Goal: Information Seeking & Learning: Learn about a topic

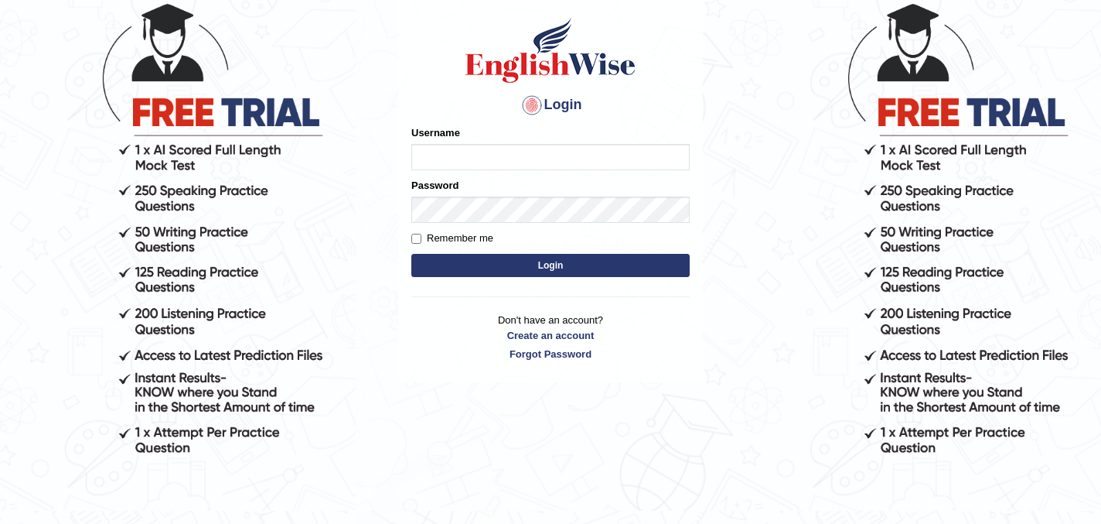
scroll to position [118, 0]
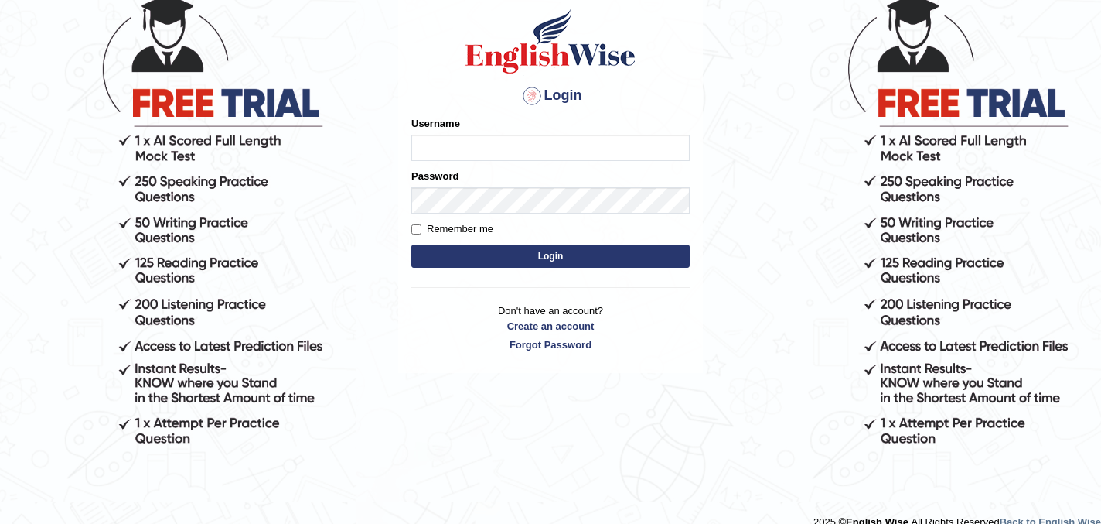
click at [528, 98] on div at bounding box center [532, 96] width 25 height 25
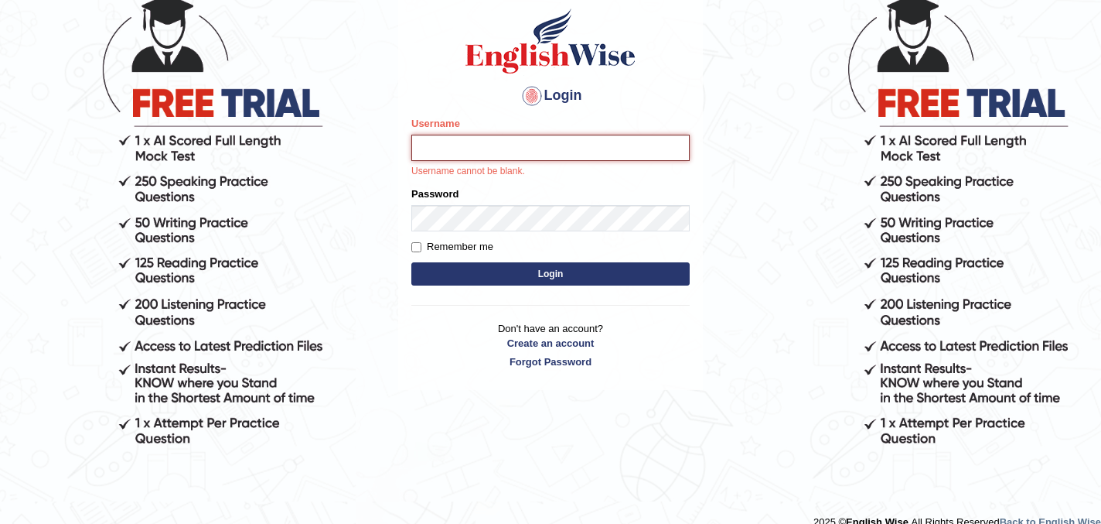
click at [469, 147] on input "Username" at bounding box center [550, 148] width 278 height 26
type input "kexang92"
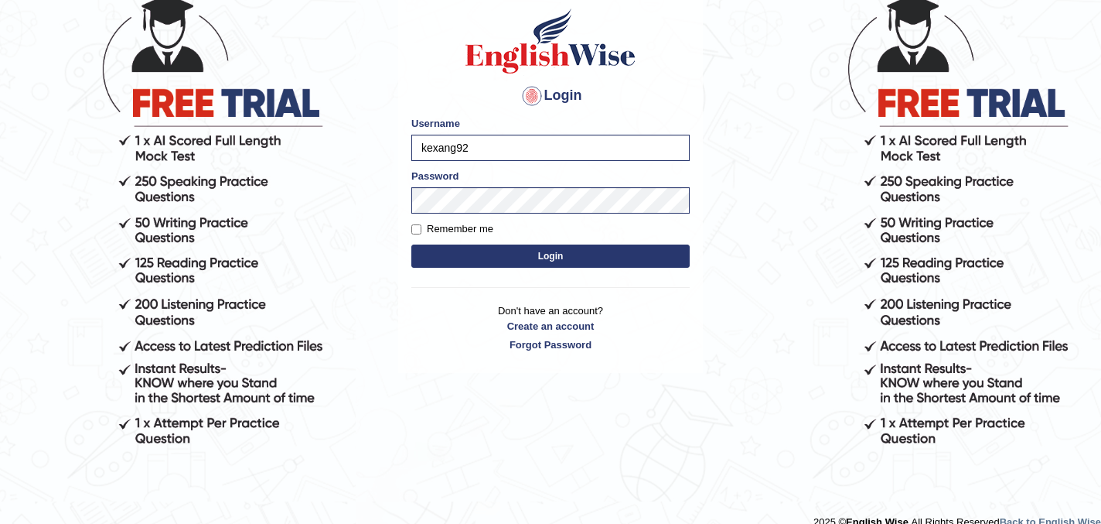
click at [519, 259] on button "Login" at bounding box center [550, 255] width 278 height 23
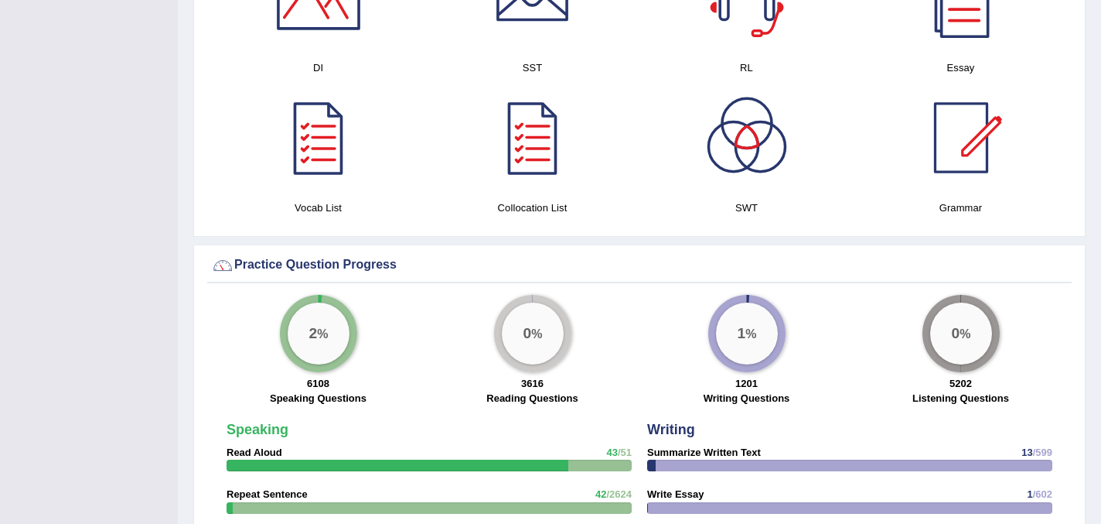
scroll to position [1015, 0]
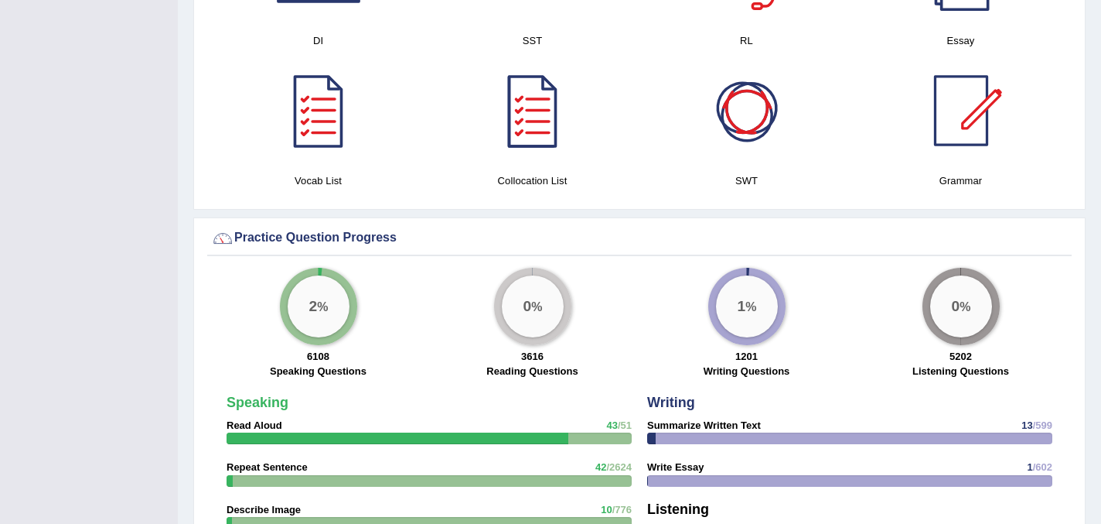
click at [747, 111] on div at bounding box center [747, 110] width 108 height 108
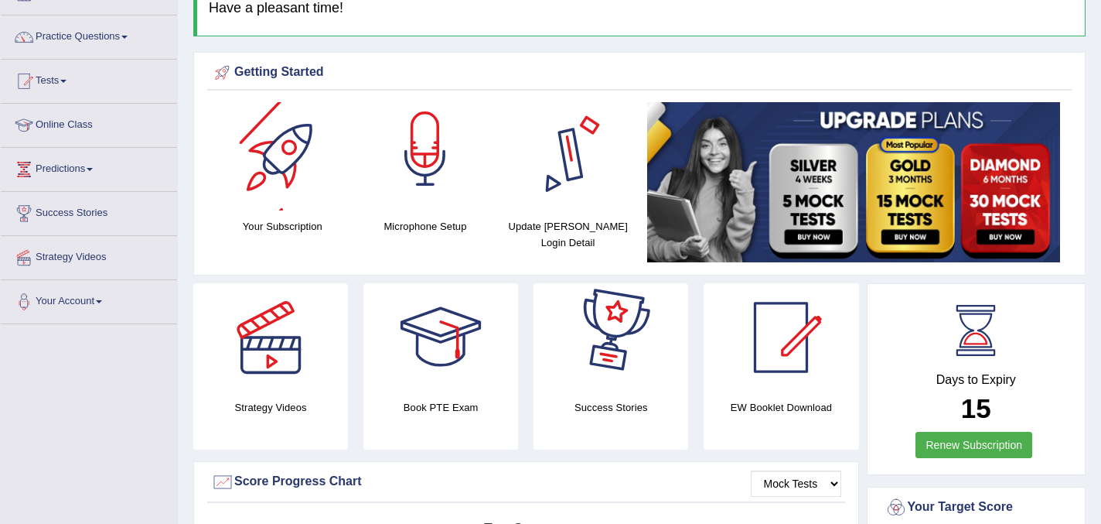
scroll to position [0, 0]
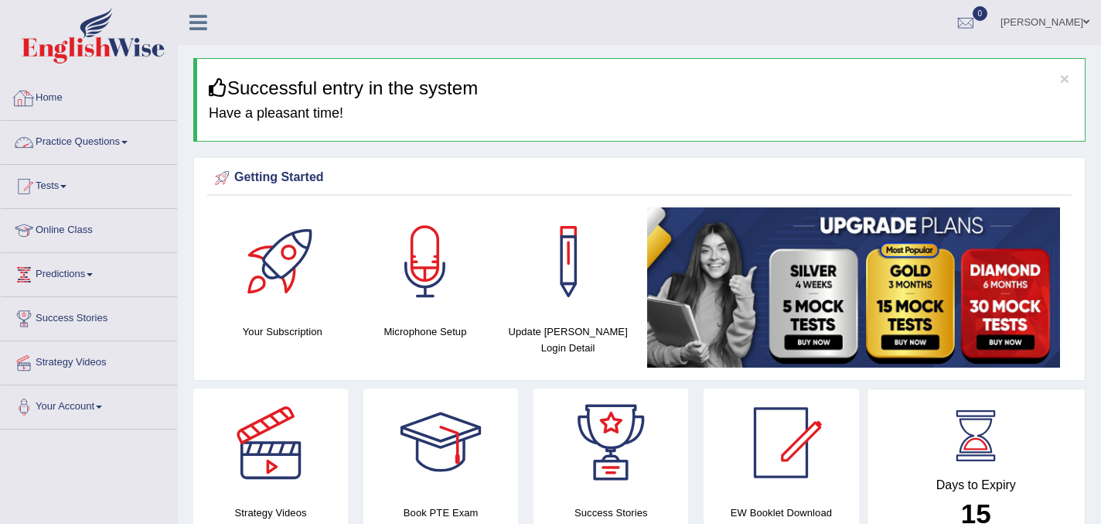
click at [125, 142] on link "Practice Questions" at bounding box center [89, 140] width 176 height 39
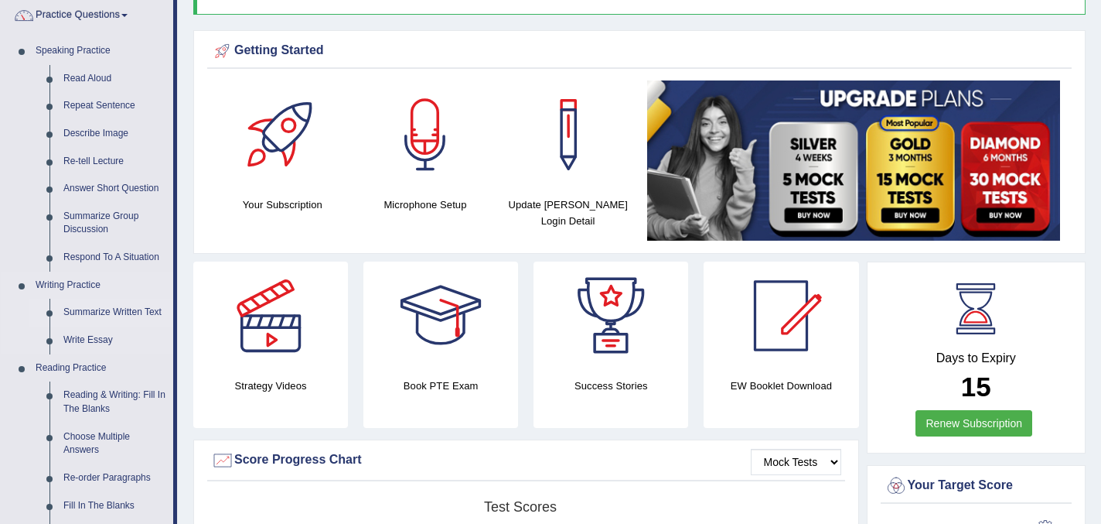
scroll to position [126, 0]
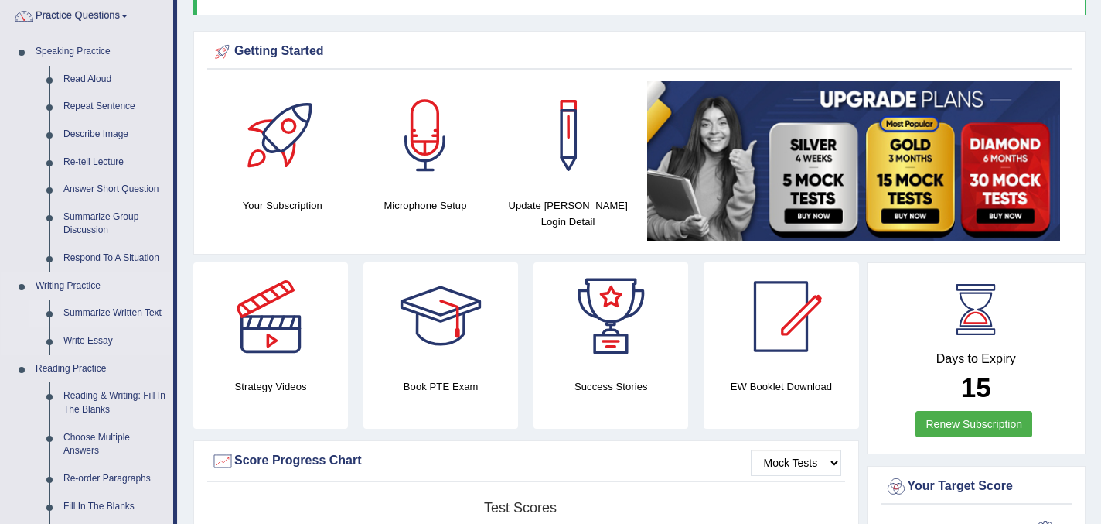
click at [90, 311] on link "Summarize Written Text" at bounding box center [114, 313] width 117 height 28
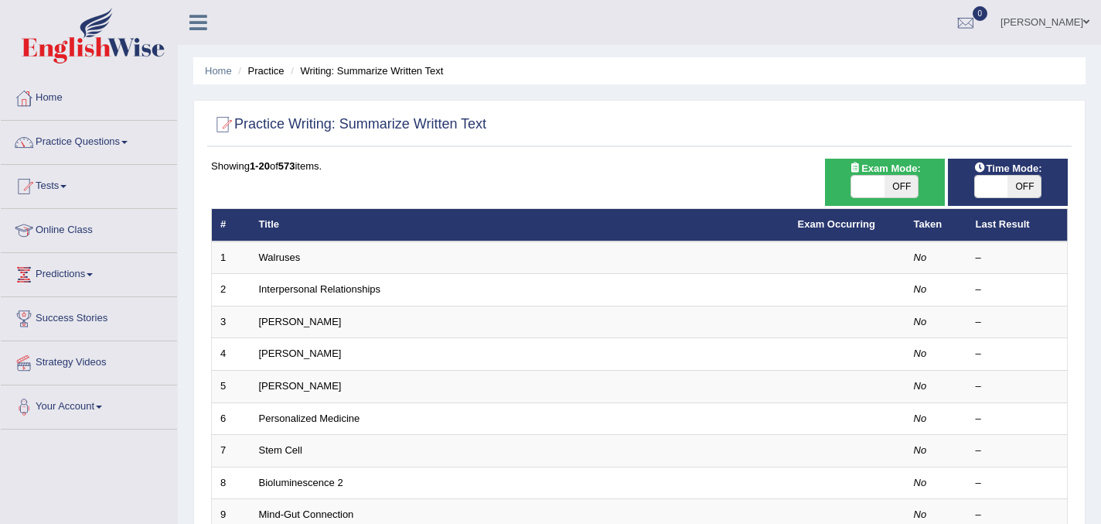
click at [896, 191] on span "OFF" at bounding box center [901, 187] width 33 height 22
checkbox input "true"
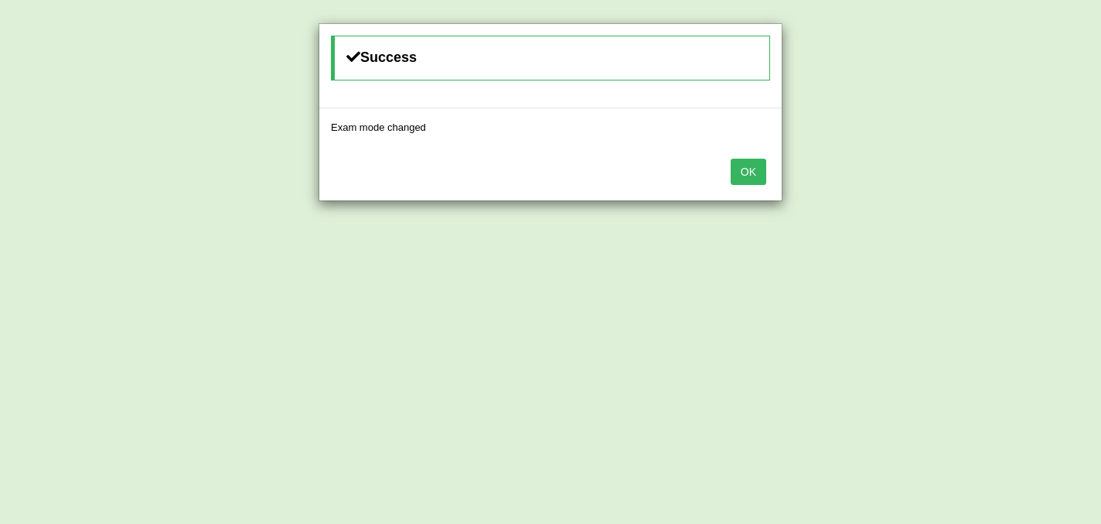
click at [755, 179] on button "OK" at bounding box center [749, 172] width 36 height 26
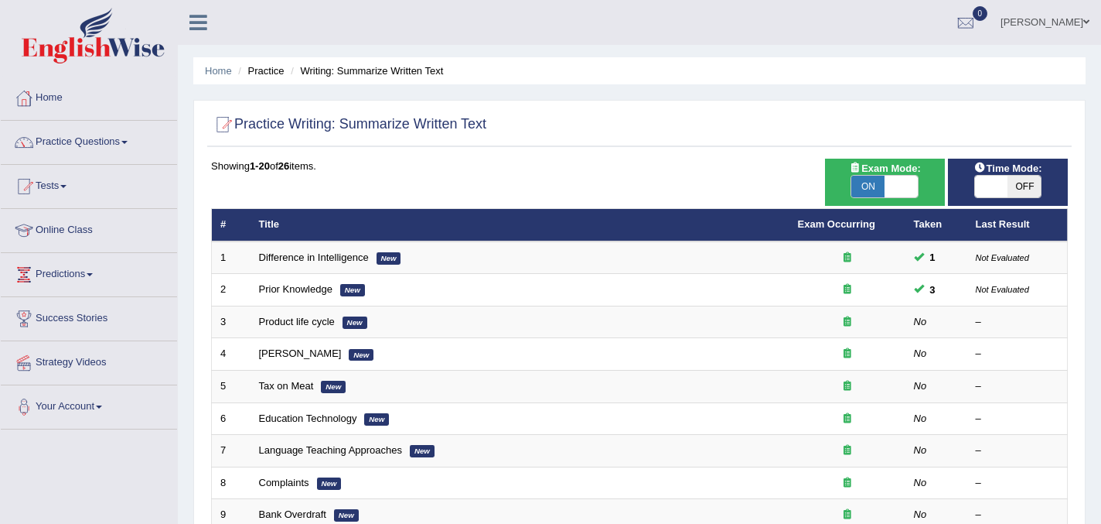
click at [1032, 190] on span "OFF" at bounding box center [1024, 187] width 33 height 22
checkbox input "true"
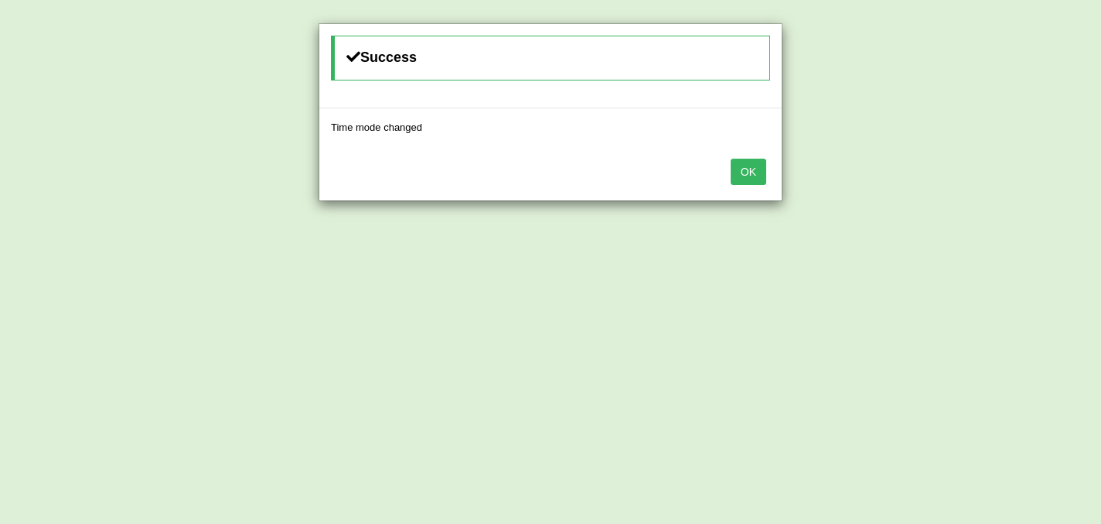
click at [994, 186] on div "Success Time mode changed OK" at bounding box center [550, 262] width 1101 height 524
click at [749, 170] on button "OK" at bounding box center [749, 172] width 36 height 26
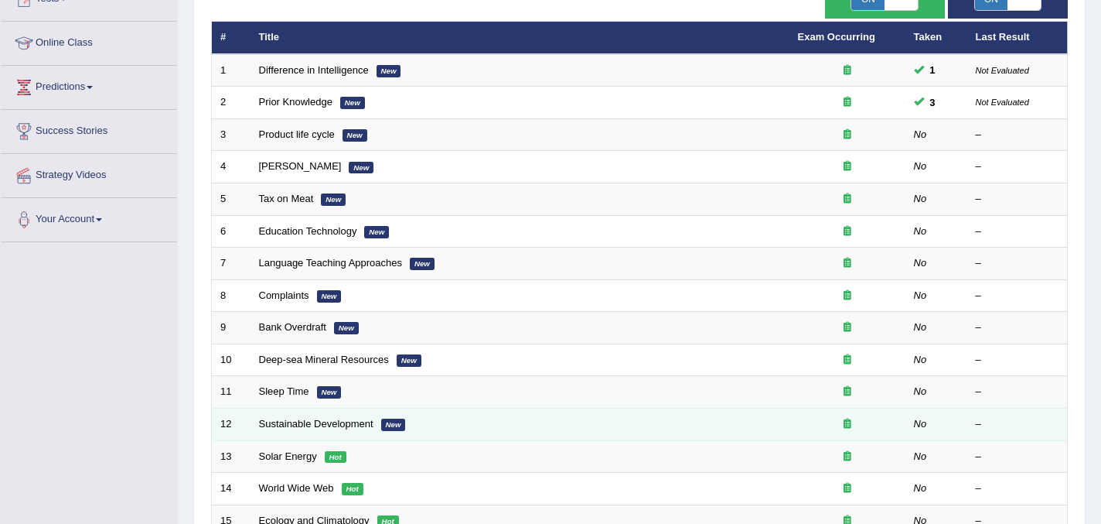
scroll to position [177, 0]
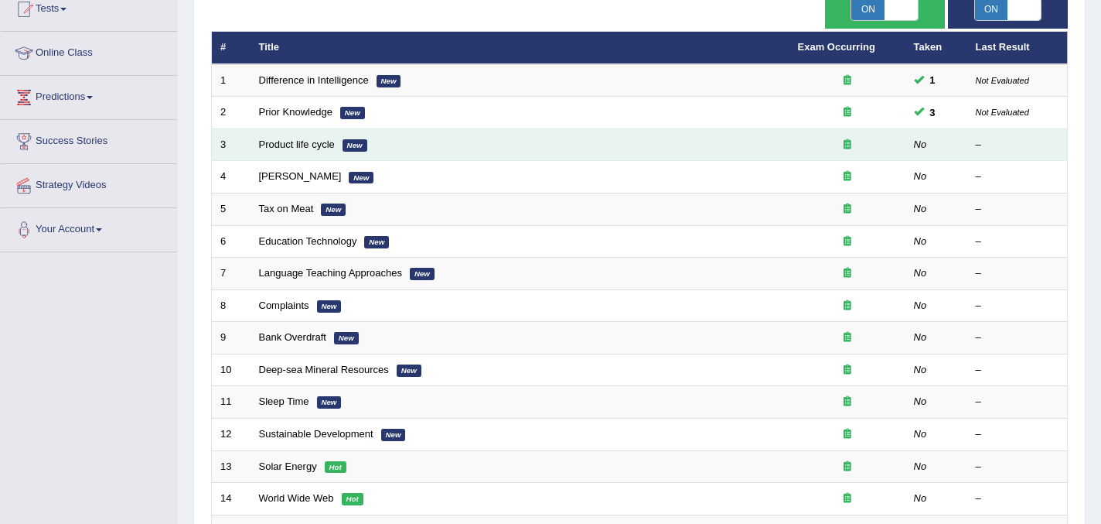
click at [427, 144] on td "Product life cycle New" at bounding box center [520, 144] width 539 height 32
click at [363, 151] on em "New" at bounding box center [355, 145] width 25 height 12
click at [352, 145] on em "New" at bounding box center [355, 145] width 25 height 12
click at [315, 148] on link "Product life cycle" at bounding box center [297, 144] width 76 height 12
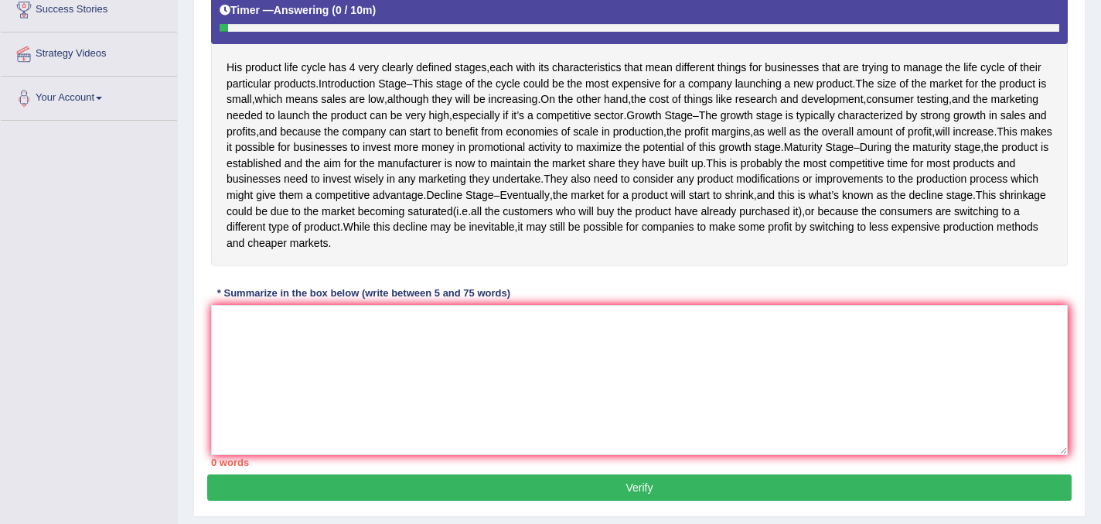
scroll to position [384, 0]
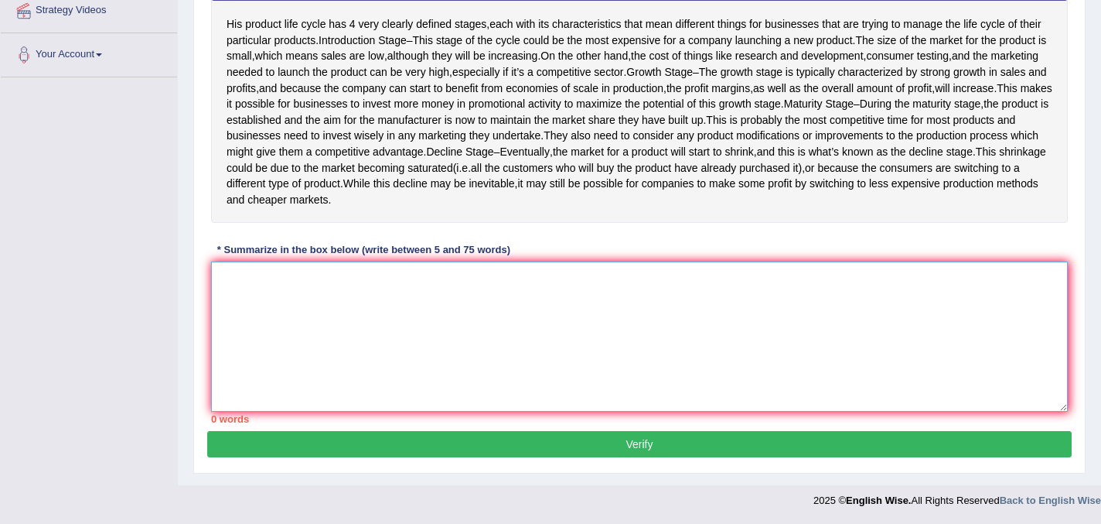
click at [599, 349] on textarea at bounding box center [639, 336] width 857 height 150
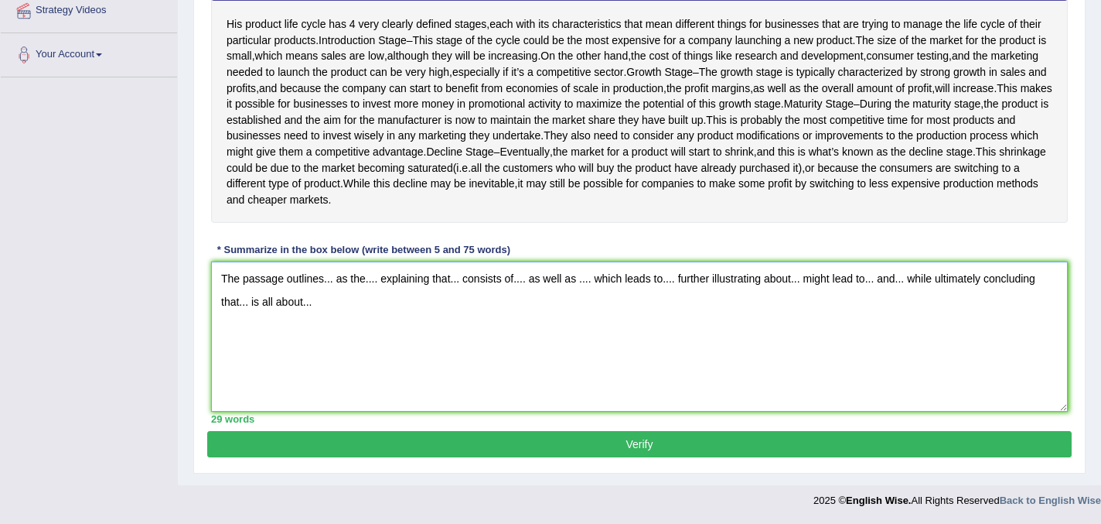
click at [334, 278] on textarea "The passage outlines... as the.... explaining that... consists of.... as well a…" at bounding box center [639, 336] width 857 height 150
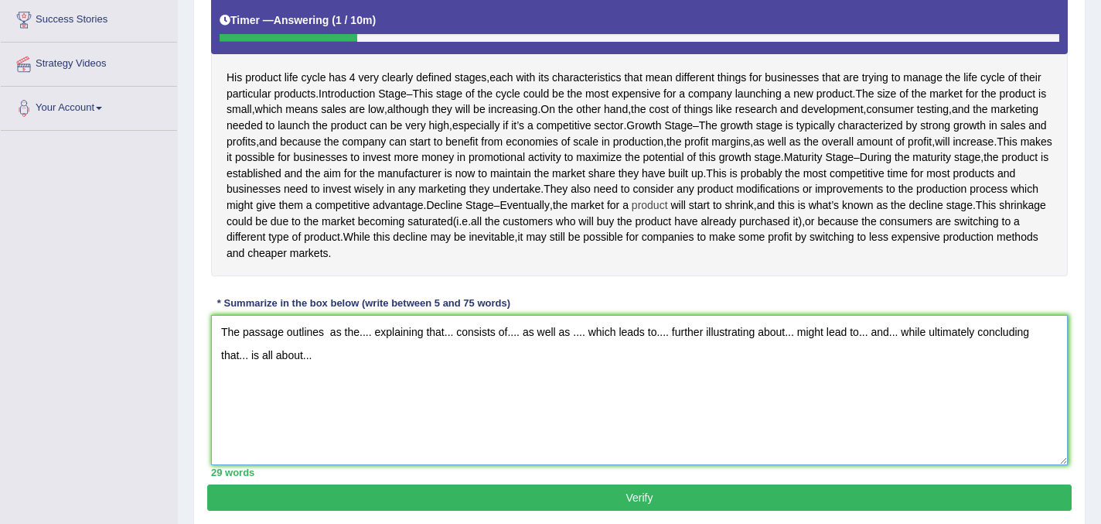
scroll to position [281, 0]
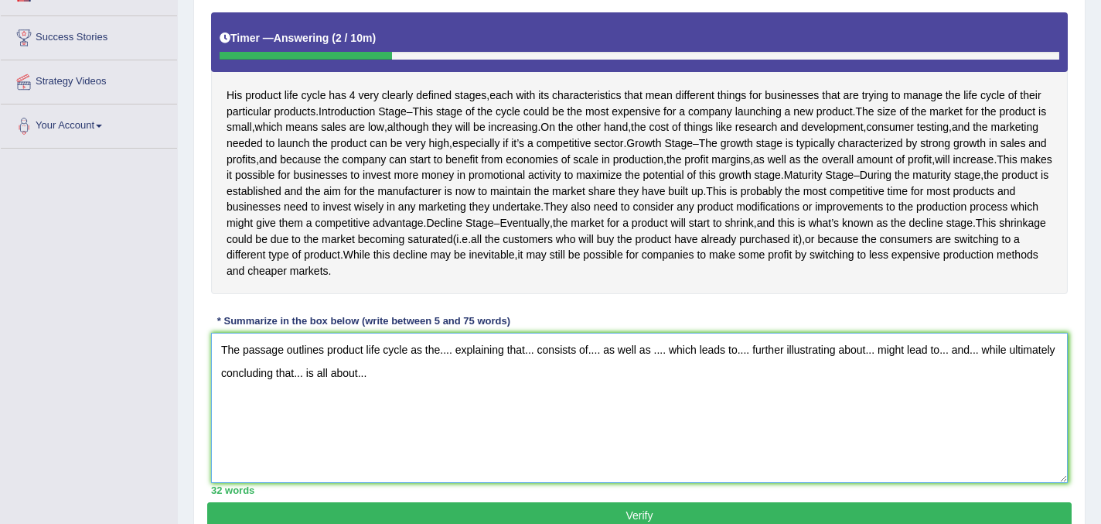
click at [456, 389] on textarea "The passage outlines product life cycle as the.... explaining that... consists …" at bounding box center [639, 408] width 857 height 150
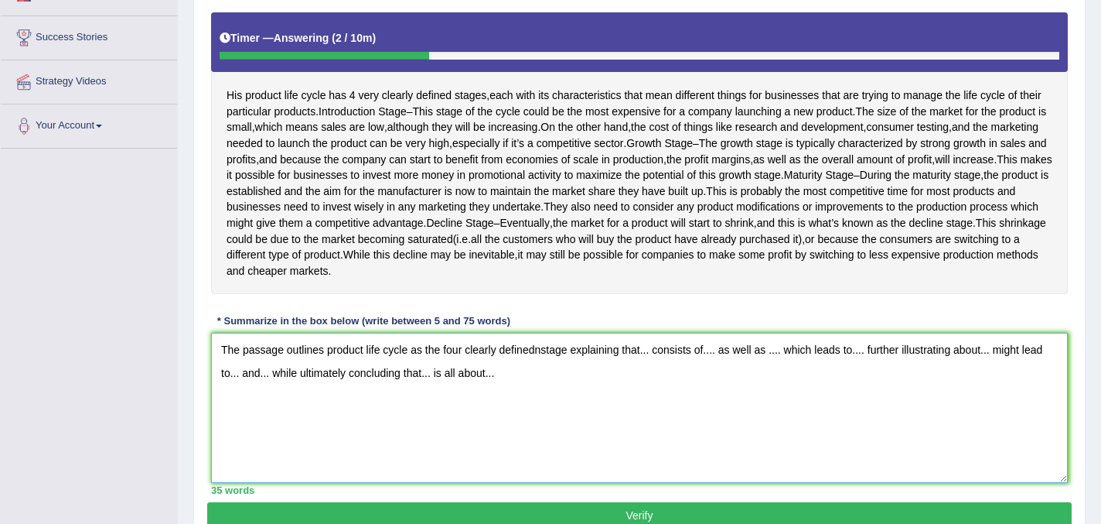
click at [543, 385] on textarea "The passage outlines product life cycle as the four clearly definednstage expla…" at bounding box center [639, 408] width 857 height 150
click at [567, 384] on textarea "The passage outlines product life cycle as the four clearly defined stage expla…" at bounding box center [639, 408] width 857 height 150
click at [651, 387] on textarea "The passage outlines product life cycle as the four clearly defined stage expla…" at bounding box center [639, 408] width 857 height 150
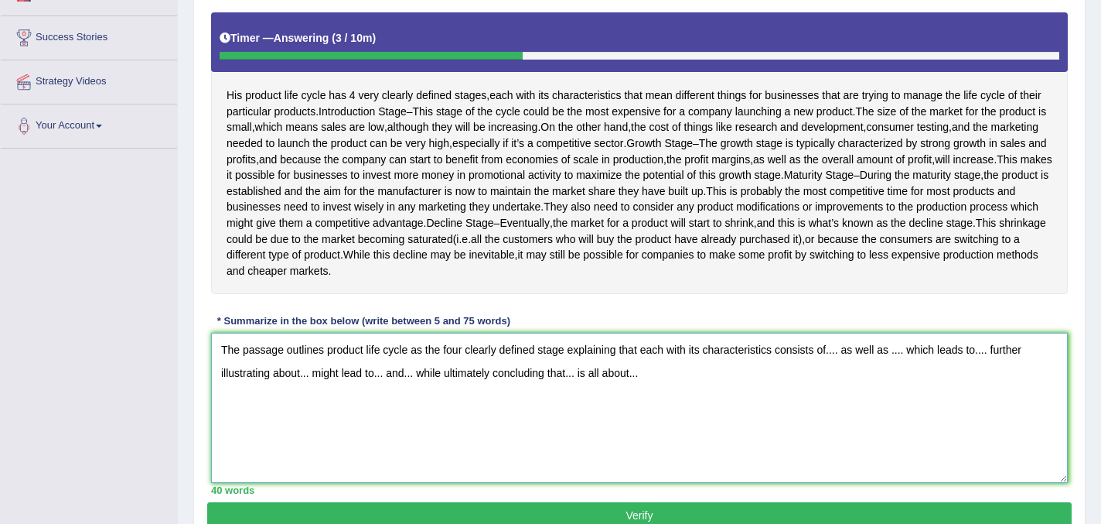
click at [844, 387] on textarea "The passage outlines product life cycle as the four clearly defined stage expla…" at bounding box center [639, 408] width 857 height 150
click at [1046, 384] on textarea "The passage outlines product life cycle as the four clearly defined stage expla…" at bounding box center [639, 408] width 857 height 150
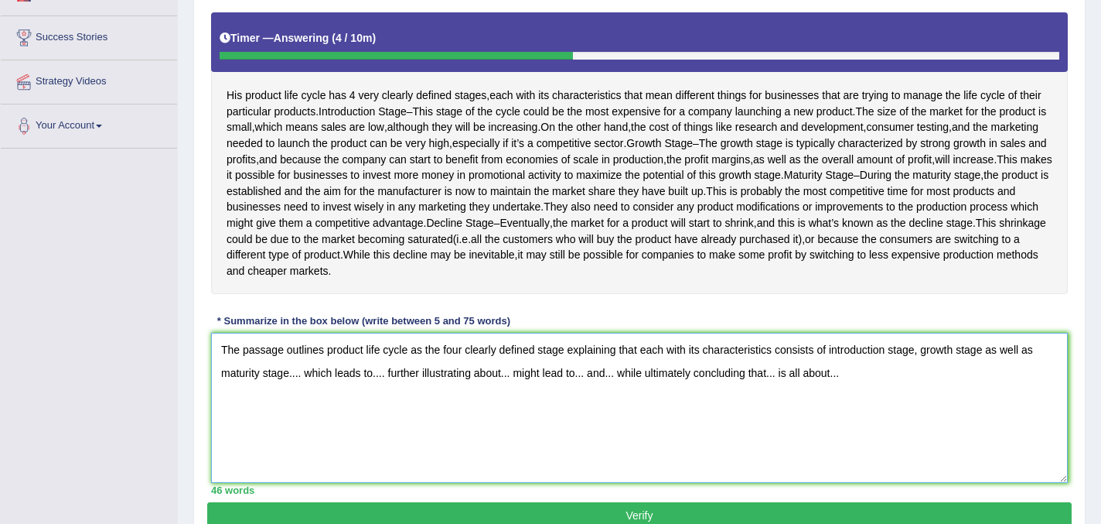
click at [302, 412] on textarea "The passage outlines product life cycle as the four clearly defined stage expla…" at bounding box center [639, 408] width 857 height 150
click at [993, 386] on textarea "The passage outlines product life cycle as the four clearly defined stage expla…" at bounding box center [639, 408] width 857 height 150
click at [336, 408] on textarea "The passage outlines product life cycle as the four clearly defined stage expla…" at bounding box center [639, 408] width 857 height 150
click at [338, 405] on textarea "The passage outlines product life cycle as the four clearly defined stage expla…" at bounding box center [639, 408] width 857 height 150
click at [374, 409] on textarea "The passage outlines product life cycle as the four clearly defined stage expla…" at bounding box center [639, 408] width 857 height 150
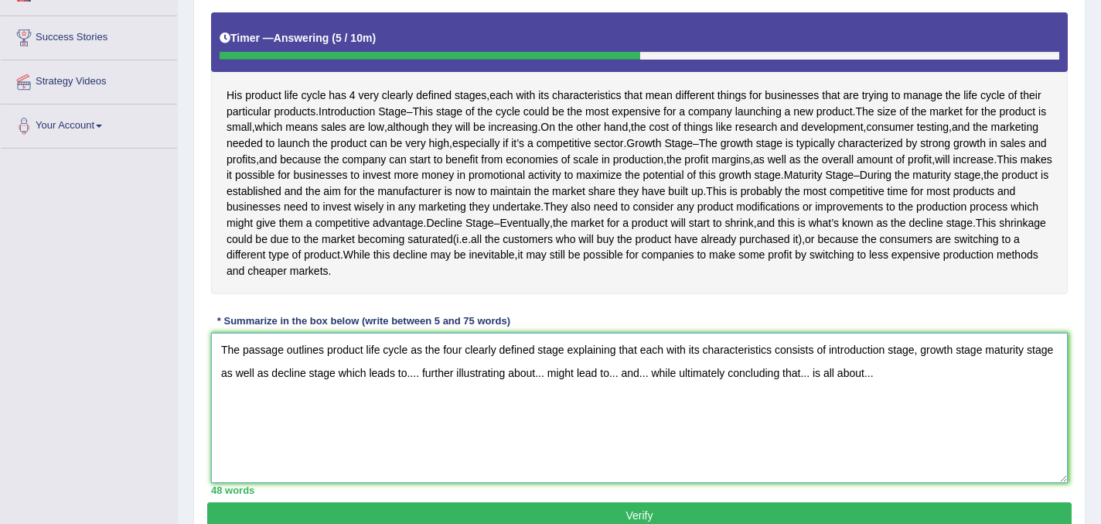
click at [452, 408] on textarea "The passage outlines product life cycle as the four clearly defined stage expla…" at bounding box center [639, 408] width 857 height 150
click at [657, 407] on textarea "The passage outlines product life cycle as the four clearly defined stage expla…" at bounding box center [639, 408] width 857 height 150
click at [993, 384] on textarea "The passage outlines product life cycle as the four clearly defined stage expla…" at bounding box center [639, 408] width 857 height 150
click at [650, 407] on textarea "The passage outlines product life cycle as the four clearly defined stage expla…" at bounding box center [639, 408] width 857 height 150
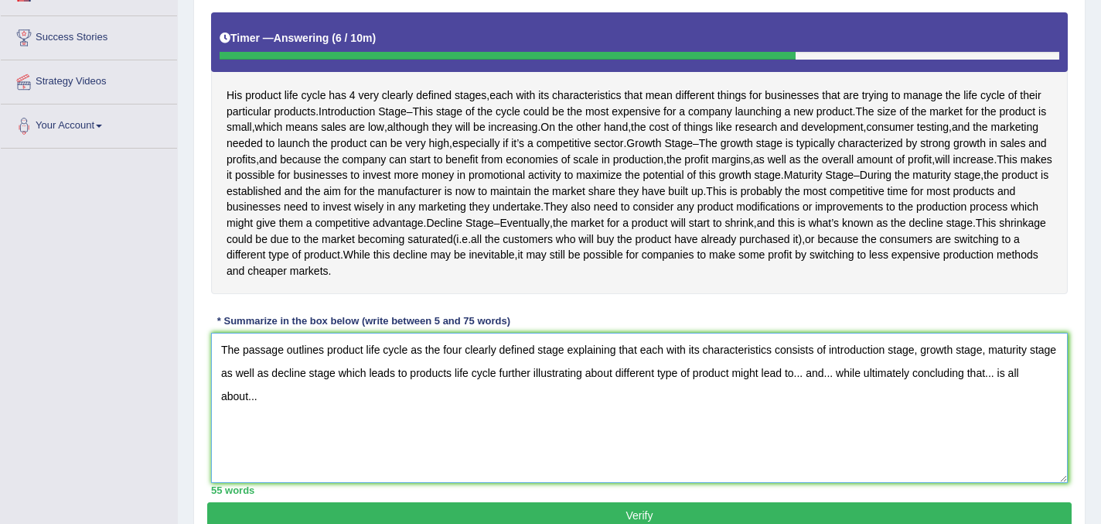
click at [845, 410] on textarea "The passage outlines product life cycle as the four clearly defined stage expla…" at bounding box center [639, 408] width 857 height 150
click at [949, 410] on textarea "The passage outlines product life cycle as the four clearly defined stage expla…" at bounding box center [639, 408] width 857 height 150
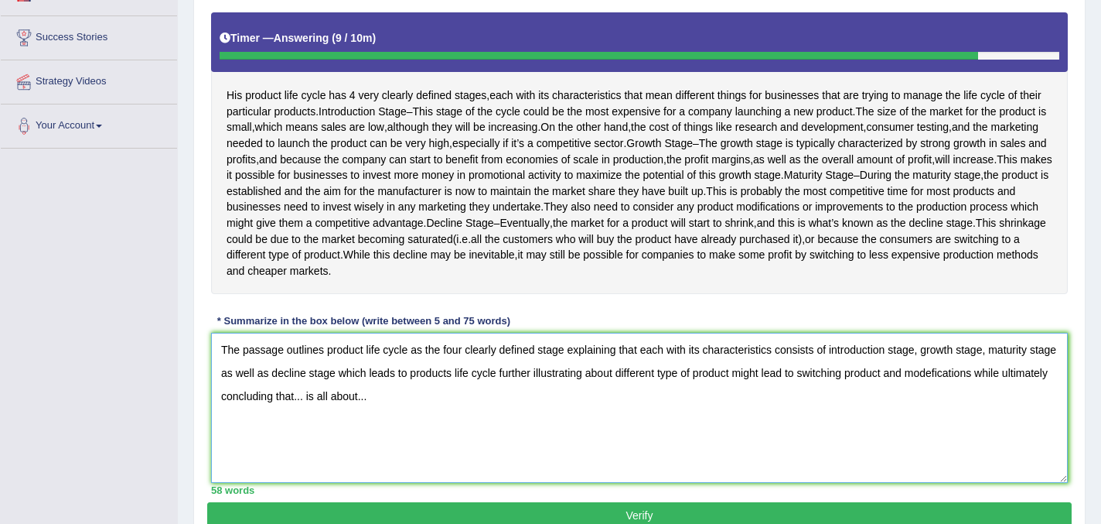
click at [353, 435] on textarea "The passage outlines product life cycle as the four clearly defined stage expla…" at bounding box center [639, 408] width 857 height 150
click at [497, 432] on textarea "The passage outlines product life cycle as the four clearly defined stage expla…" at bounding box center [639, 408] width 857 height 150
type textarea "The passage outlines product life cycle as the four clearly defined stage expla…"
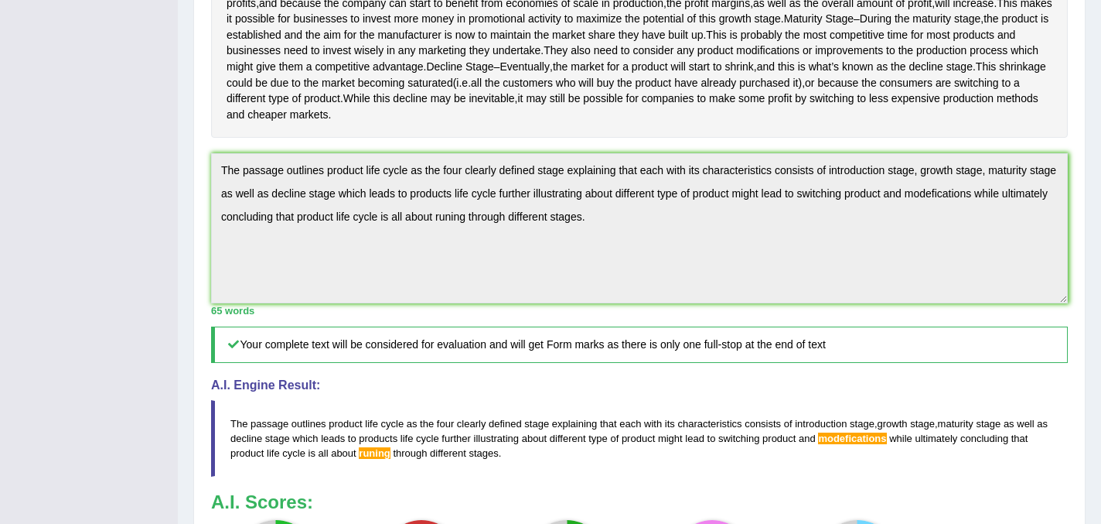
scroll to position [439, 0]
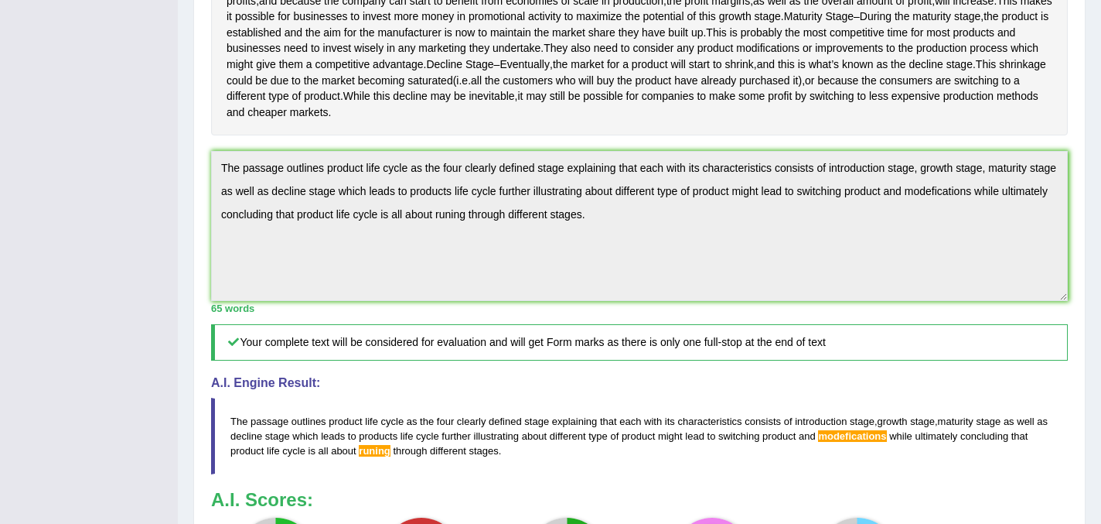
click at [97, 148] on div "Toggle navigation Home Practice Questions Speaking Practice Read Aloud Repeat S…" at bounding box center [550, 160] width 1101 height 1198
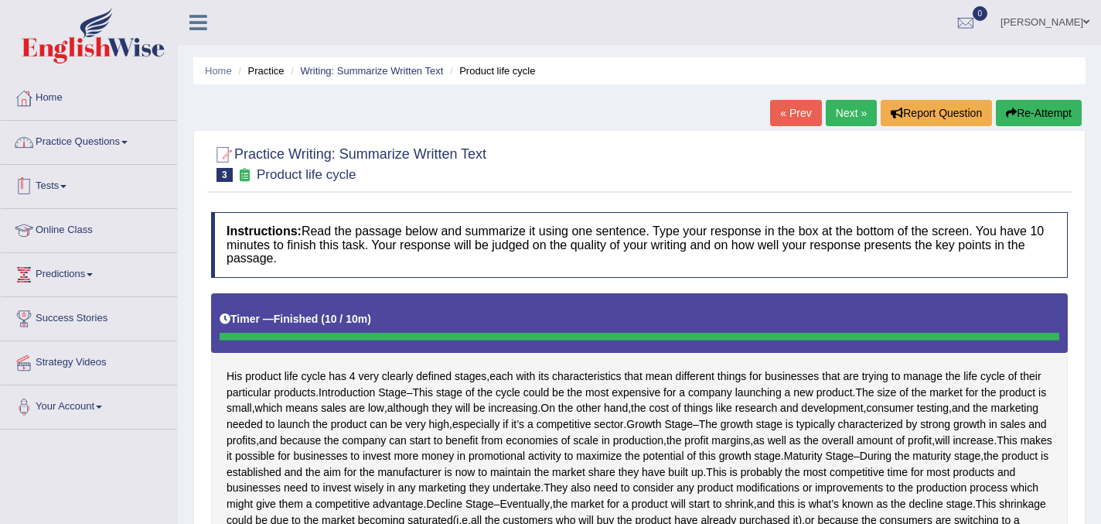
click at [110, 138] on link "Practice Questions" at bounding box center [89, 140] width 176 height 39
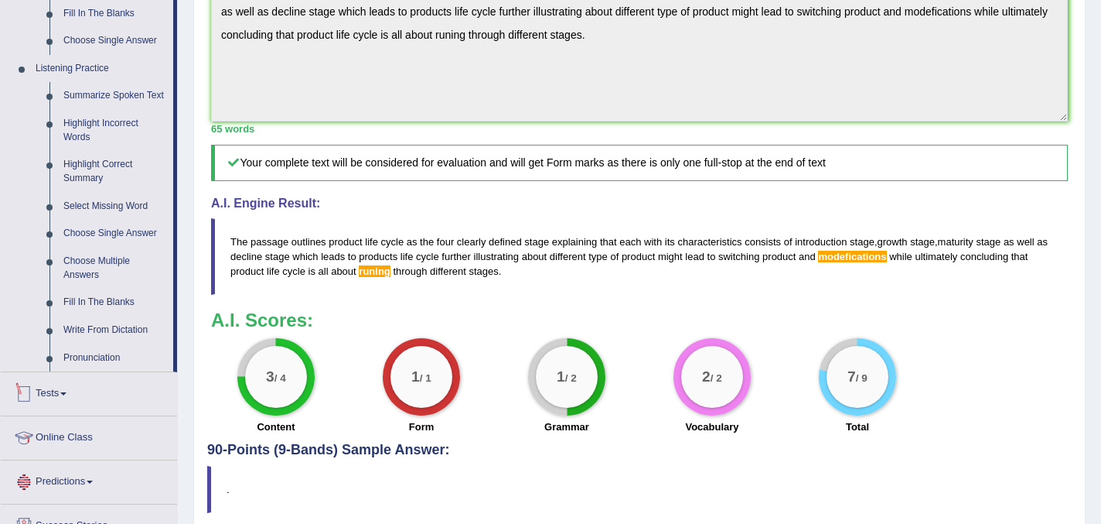
scroll to position [613, 0]
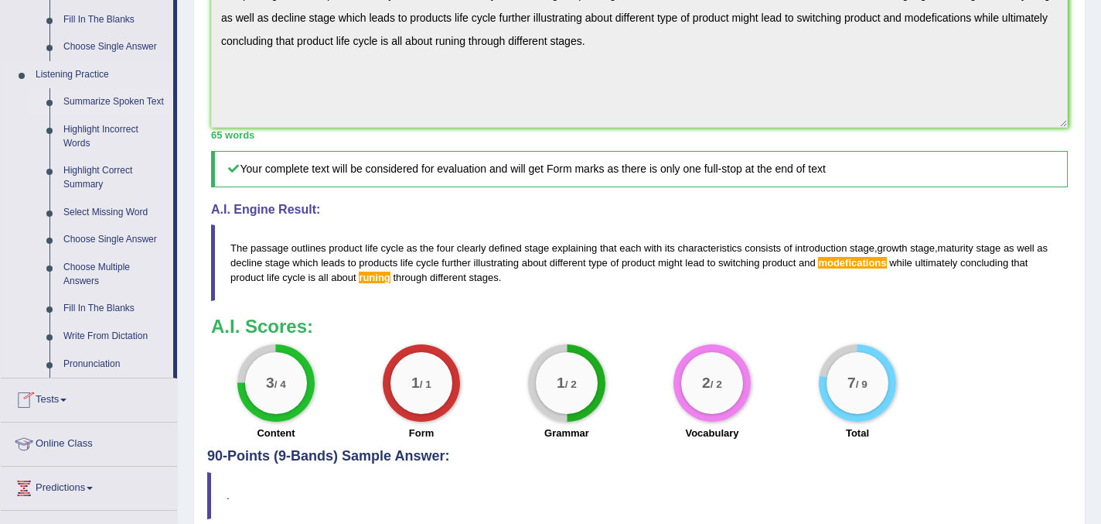
click at [108, 102] on link "Summarize Spoken Text" at bounding box center [114, 102] width 117 height 28
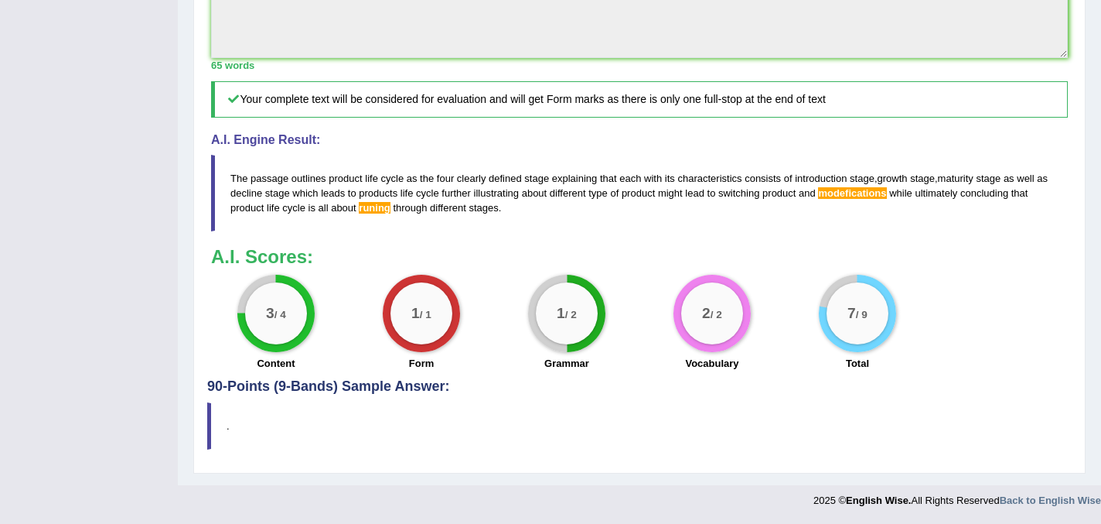
scroll to position [715, 0]
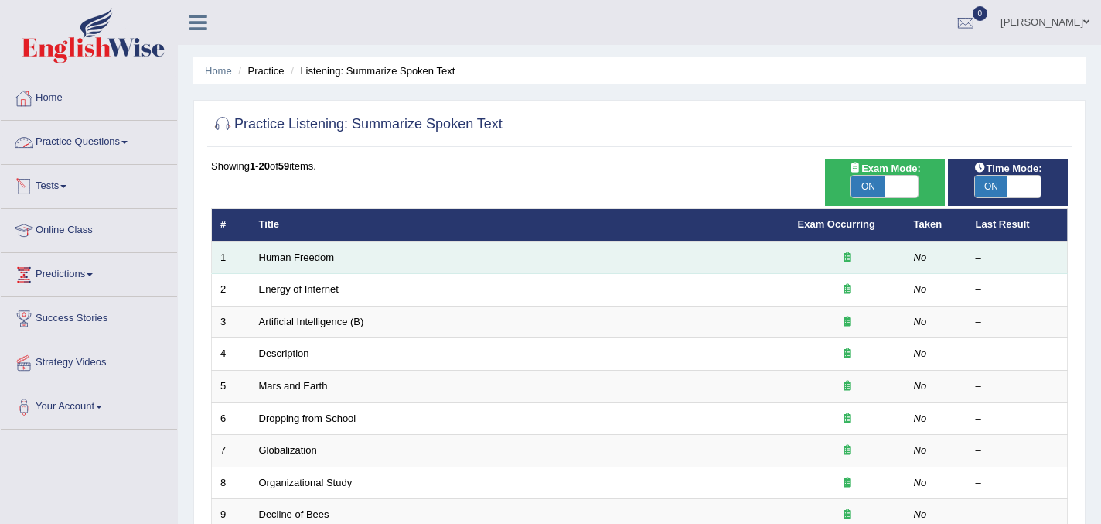
click at [312, 259] on link "Human Freedom" at bounding box center [297, 257] width 76 height 12
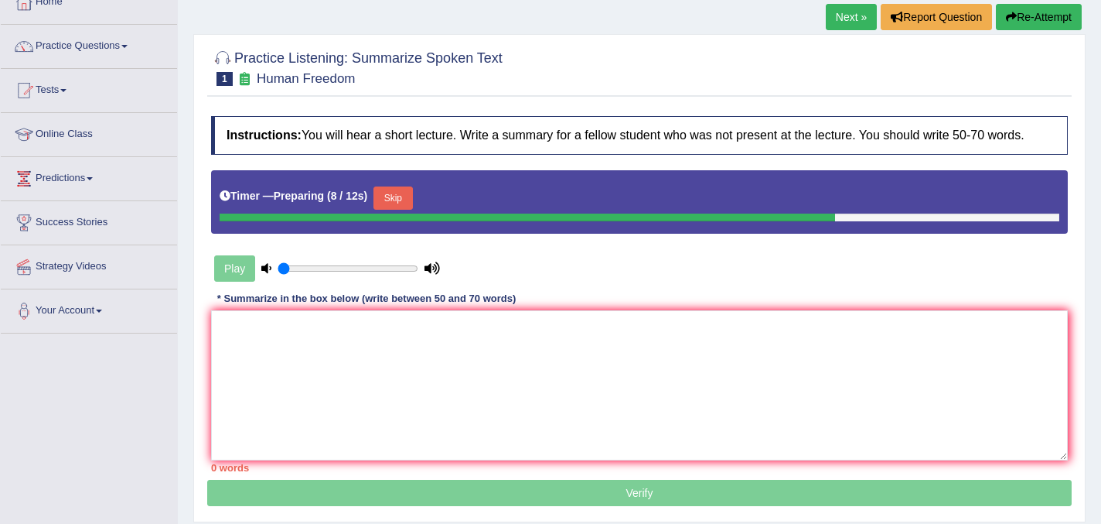
scroll to position [100, 0]
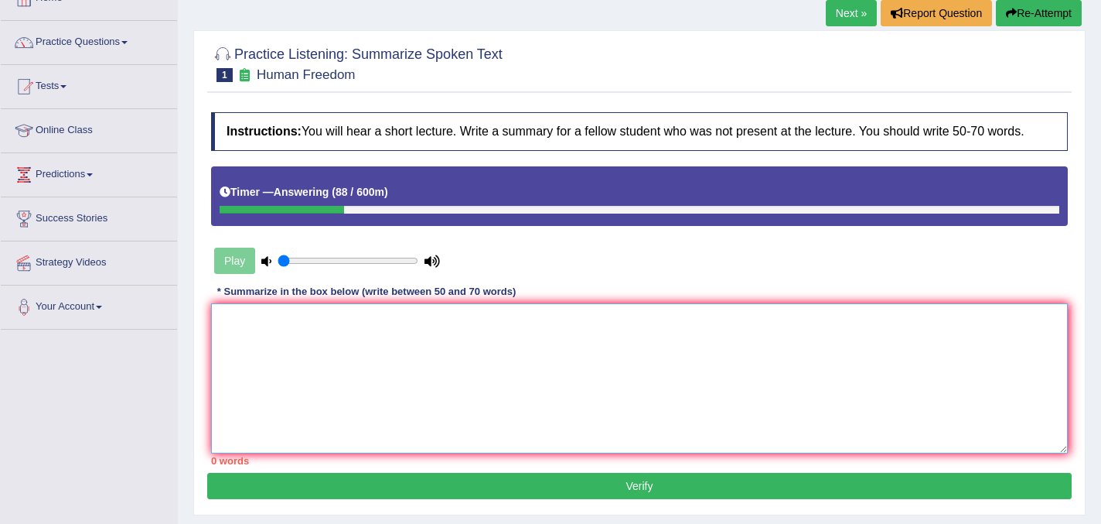
click at [260, 342] on textarea at bounding box center [639, 378] width 857 height 150
click at [224, 336] on textarea "the speaker" at bounding box center [639, 378] width 857 height 150
click at [292, 328] on textarea "The speaker" at bounding box center [639, 378] width 857 height 150
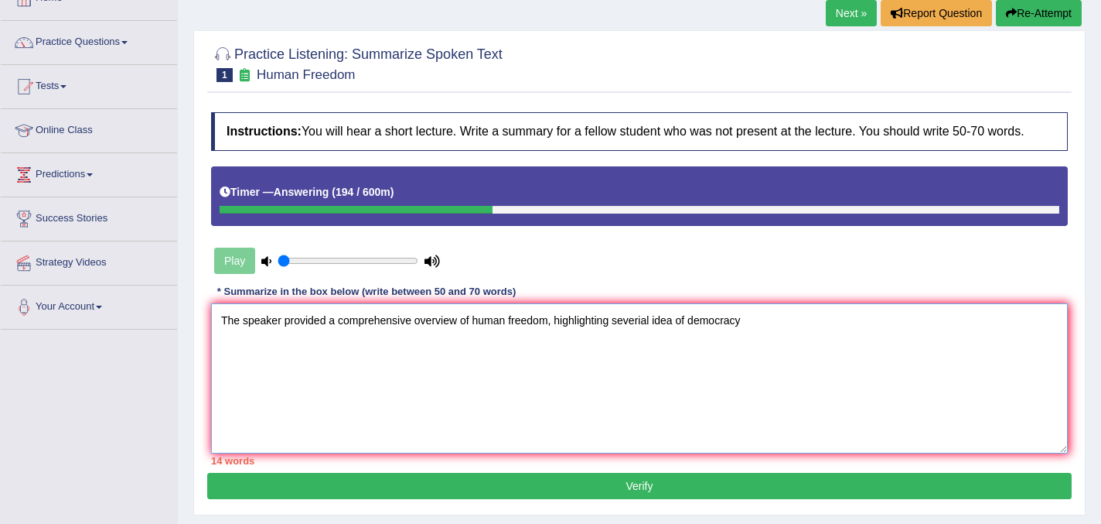
click at [692, 335] on textarea "The speaker provided a comprehensive overview of human freedom, highlighting se…" at bounding box center [639, 378] width 857 height 150
click at [797, 335] on textarea "The speaker provided a comprehensive overview of human freedom, highlighting se…" at bounding box center [639, 378] width 857 height 150
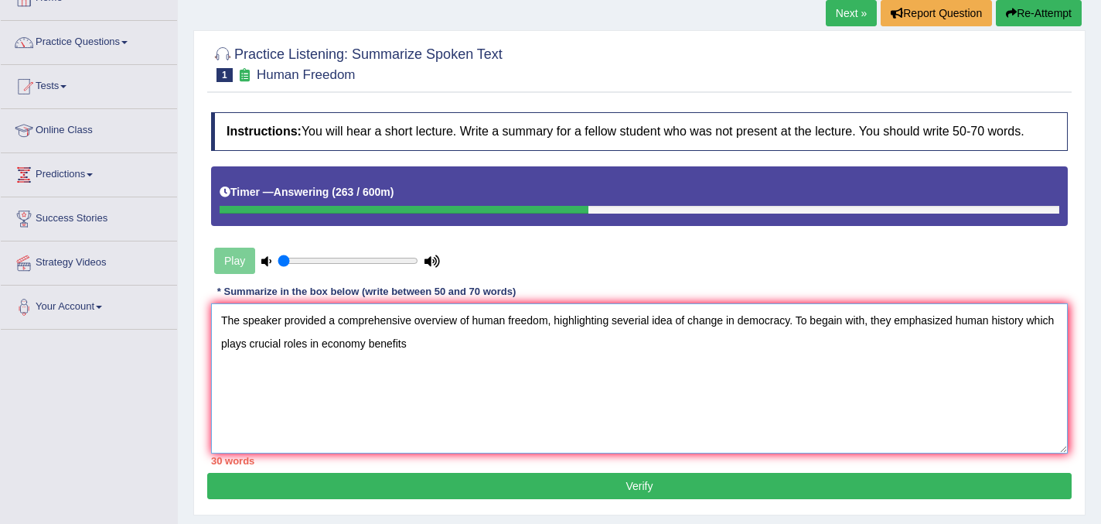
click at [398, 357] on textarea "The speaker provided a comprehensive overview of human freedom, highlighting se…" at bounding box center [639, 378] width 857 height 150
click at [443, 357] on textarea "The speaker provided a comprehensive overview of human freedom, highlighting se…" at bounding box center [639, 378] width 857 height 150
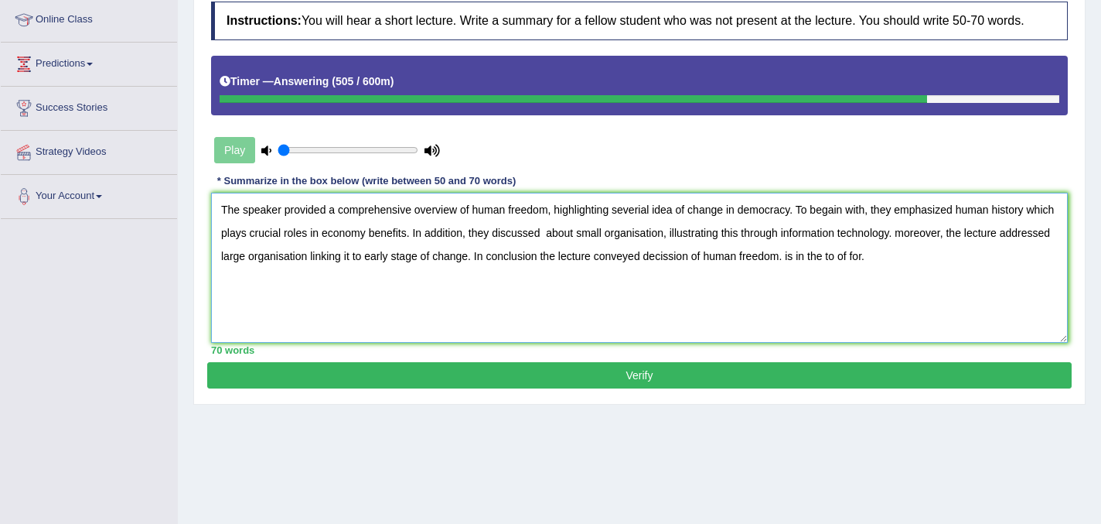
scroll to position [213, 0]
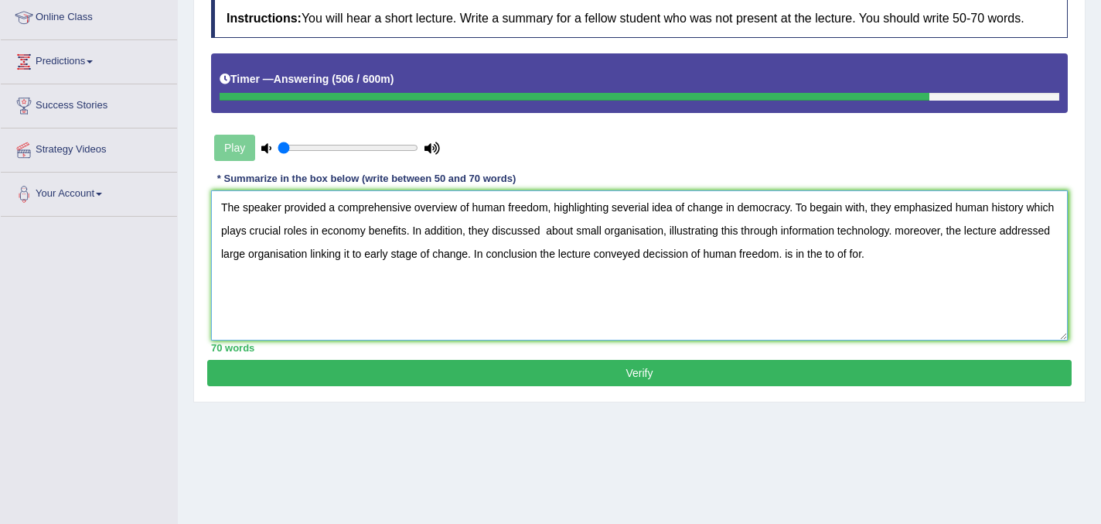
type textarea "The speaker provided a comprehensive overview of human freedom, highlighting se…"
click at [660, 385] on button "Verify" at bounding box center [639, 373] width 865 height 26
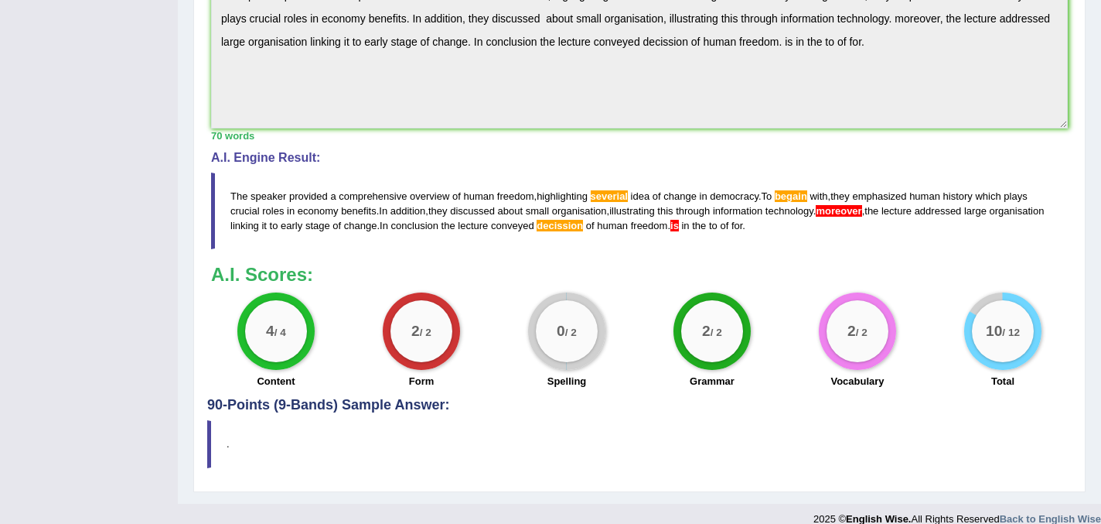
scroll to position [524, 0]
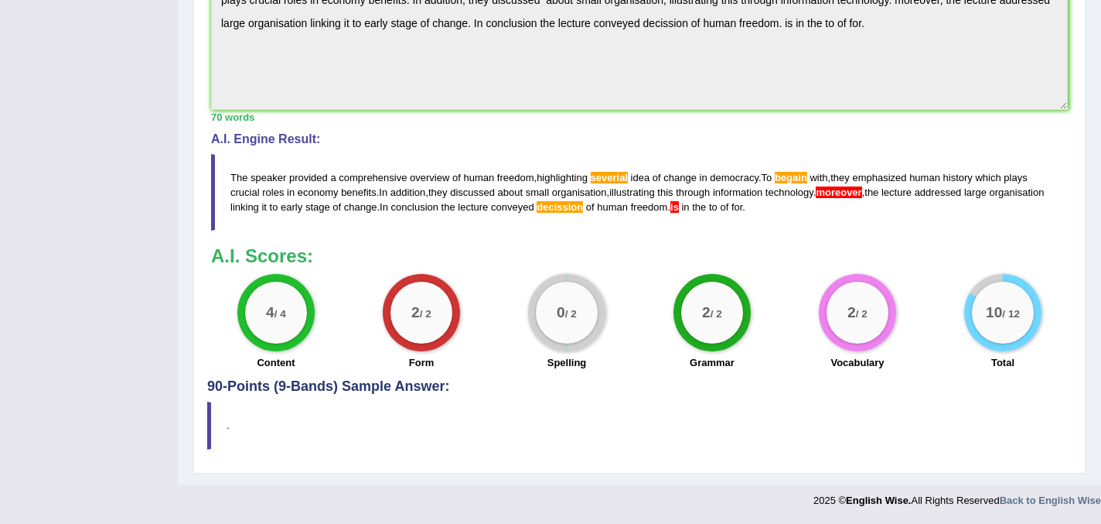
click at [846, 189] on span "moreover" at bounding box center [839, 192] width 46 height 12
click at [862, 194] on span "moreover" at bounding box center [839, 192] width 46 height 12
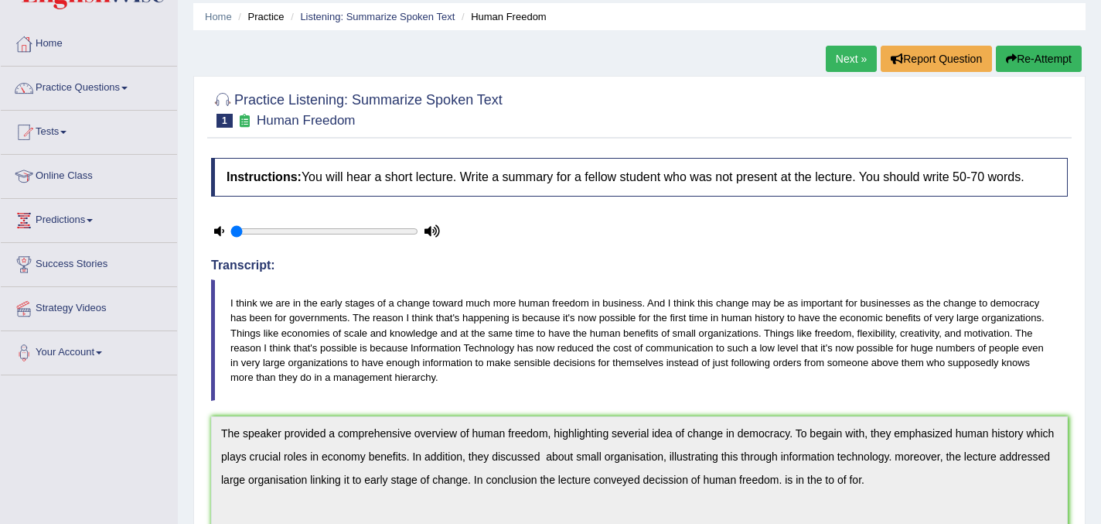
scroll to position [44, 0]
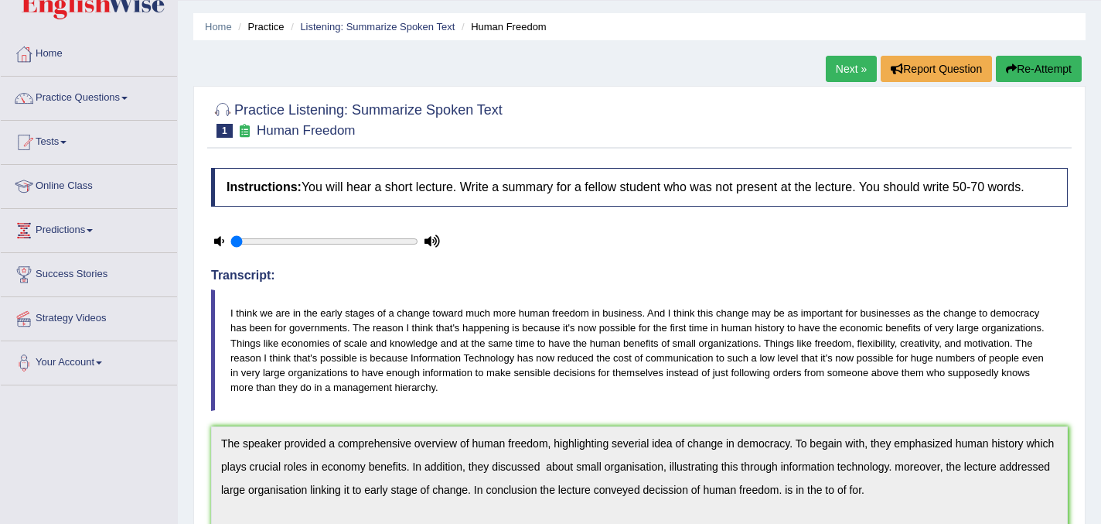
click at [844, 66] on link "Next »" at bounding box center [851, 69] width 51 height 26
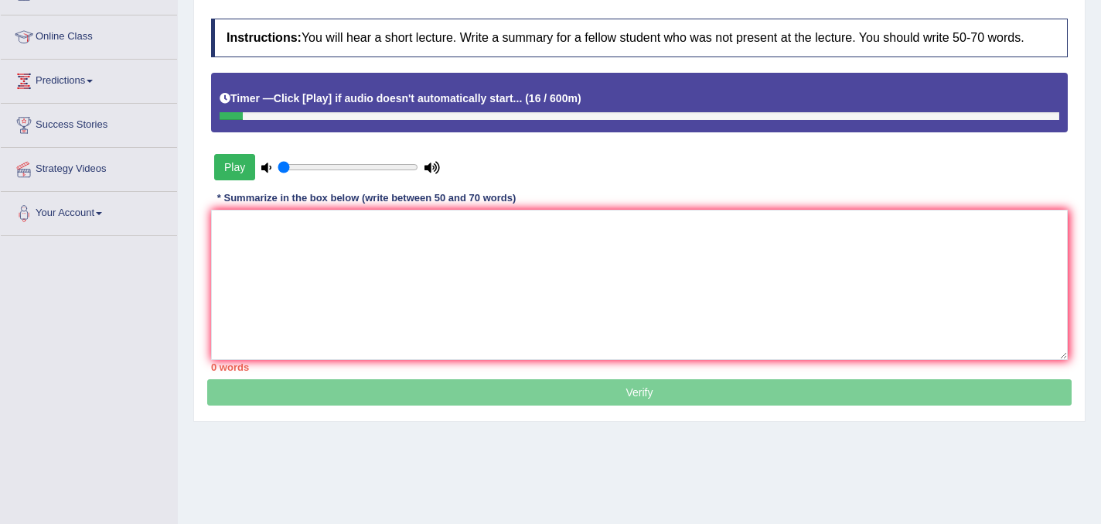
scroll to position [198, 0]
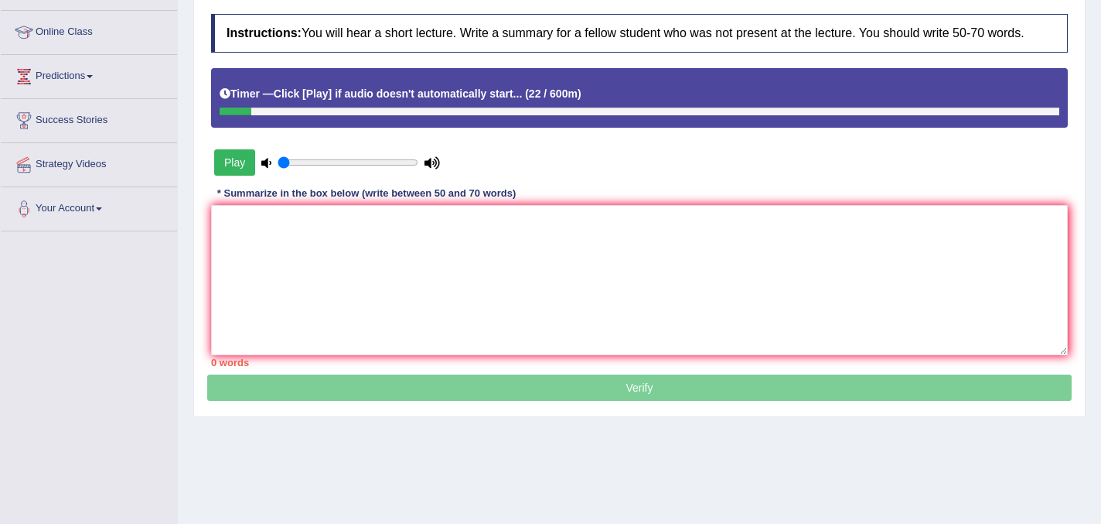
click at [268, 168] on icon at bounding box center [266, 163] width 10 height 10
click at [434, 168] on icon at bounding box center [432, 163] width 15 height 10
click at [321, 169] on input "range" at bounding box center [348, 162] width 141 height 12
click at [357, 169] on input "range" at bounding box center [348, 162] width 141 height 12
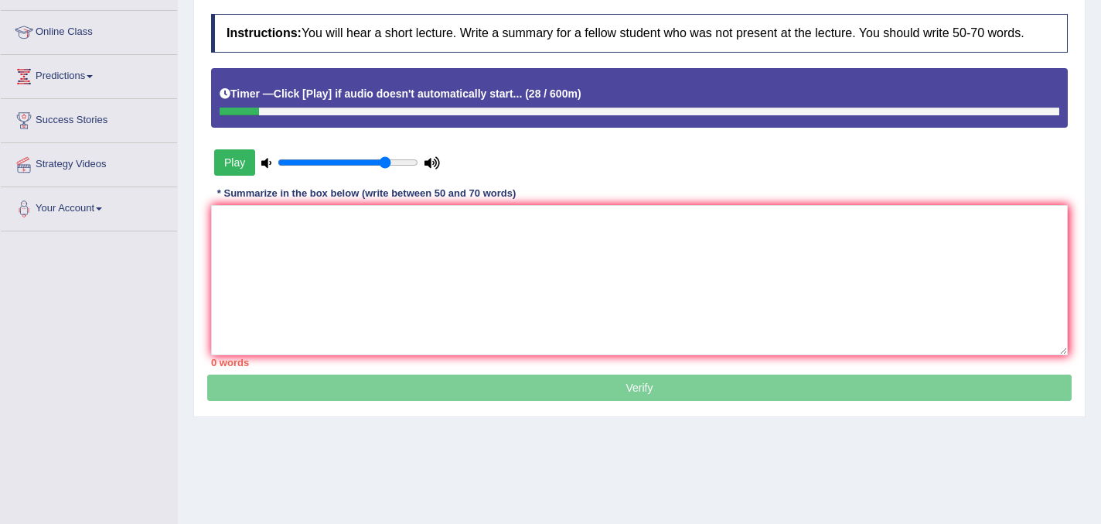
type input "0.8"
click at [387, 169] on input "range" at bounding box center [348, 162] width 141 height 12
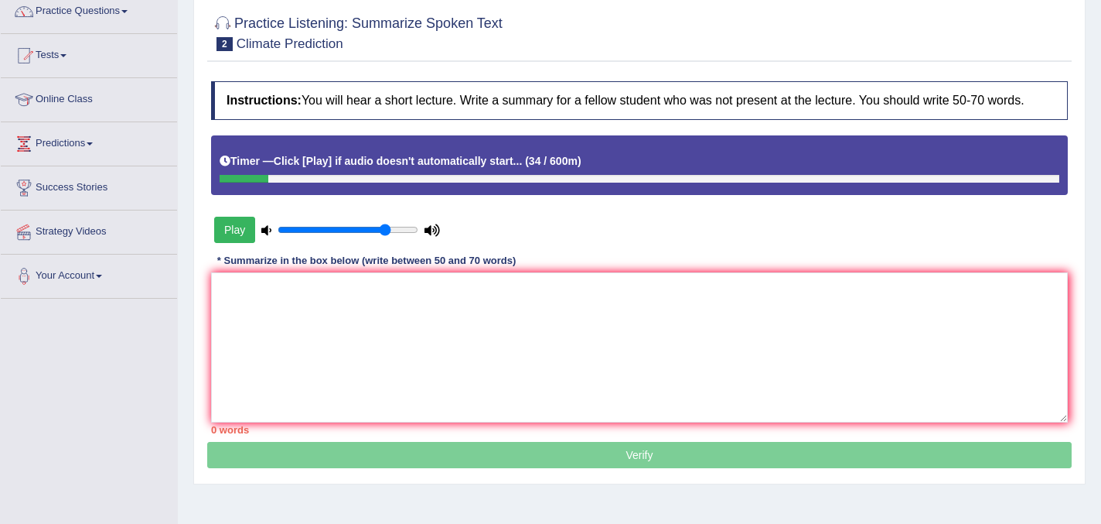
scroll to position [130, 0]
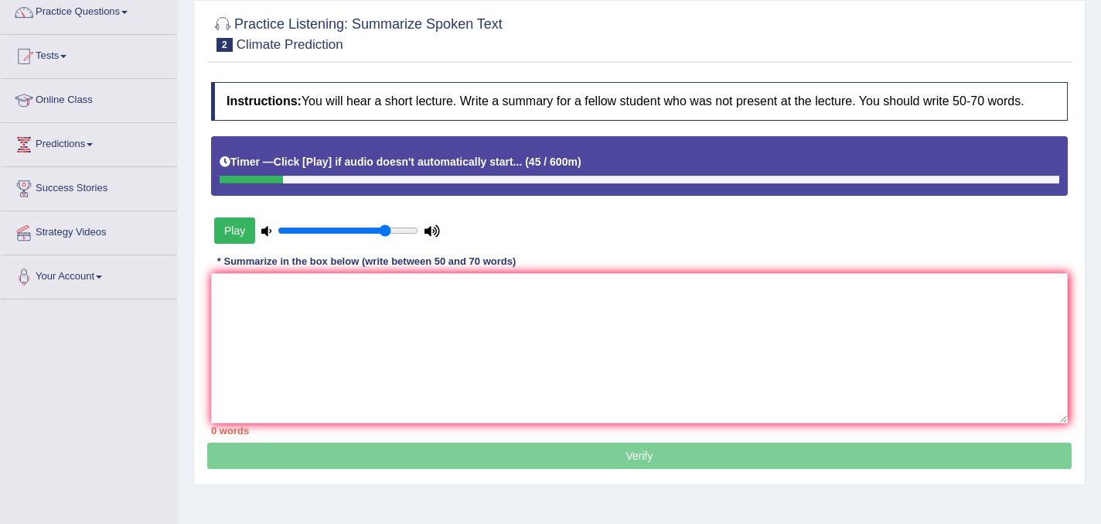
click at [239, 244] on button "Play" at bounding box center [234, 230] width 41 height 26
click at [254, 196] on div "Timer — Playing ( 47 / 600m )" at bounding box center [639, 166] width 857 height 60
click at [226, 183] on div at bounding box center [253, 180] width 67 height 8
click at [238, 244] on div "Play" at bounding box center [327, 230] width 232 height 39
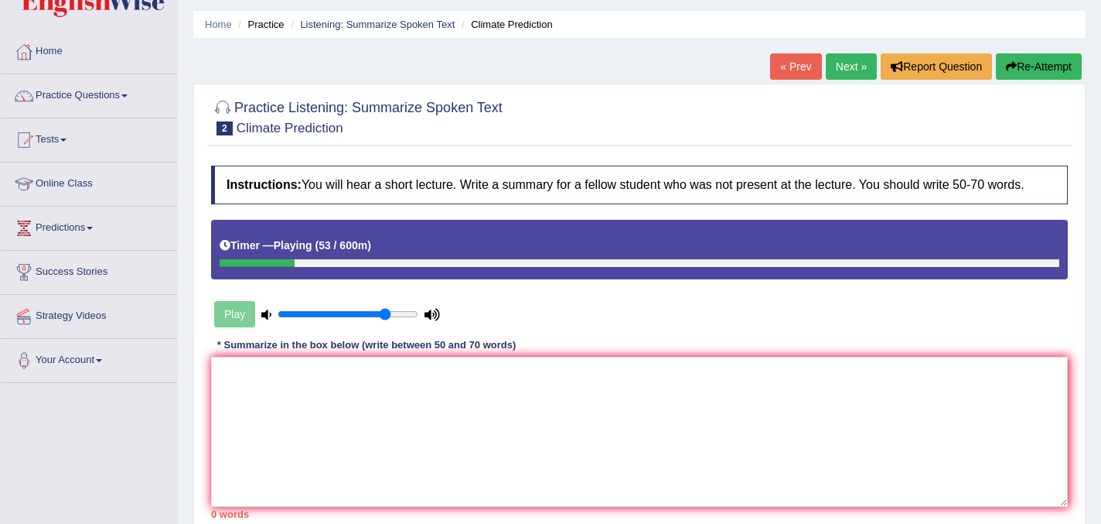
scroll to position [0, 0]
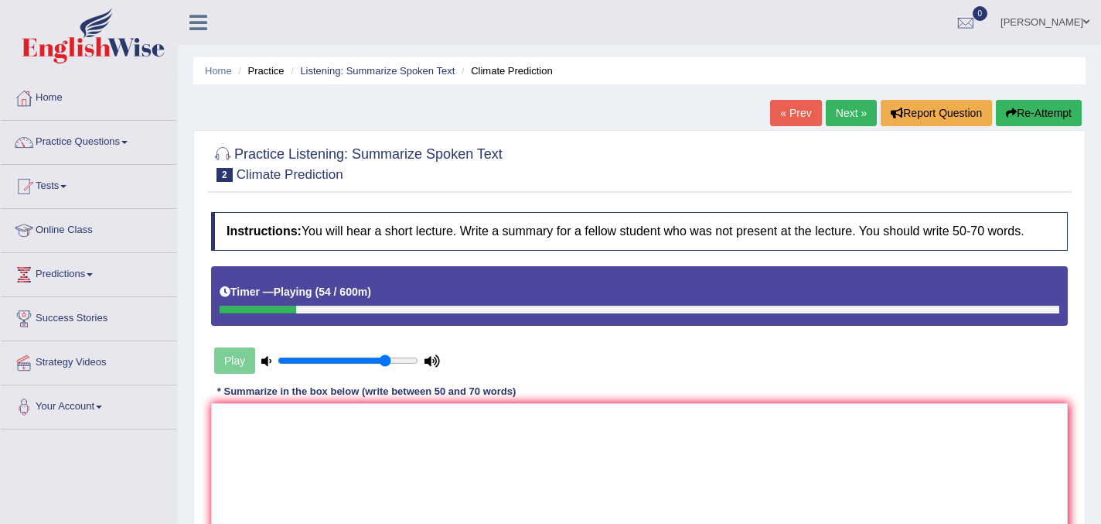
click at [1030, 118] on button "Re-Attempt" at bounding box center [1039, 113] width 86 height 26
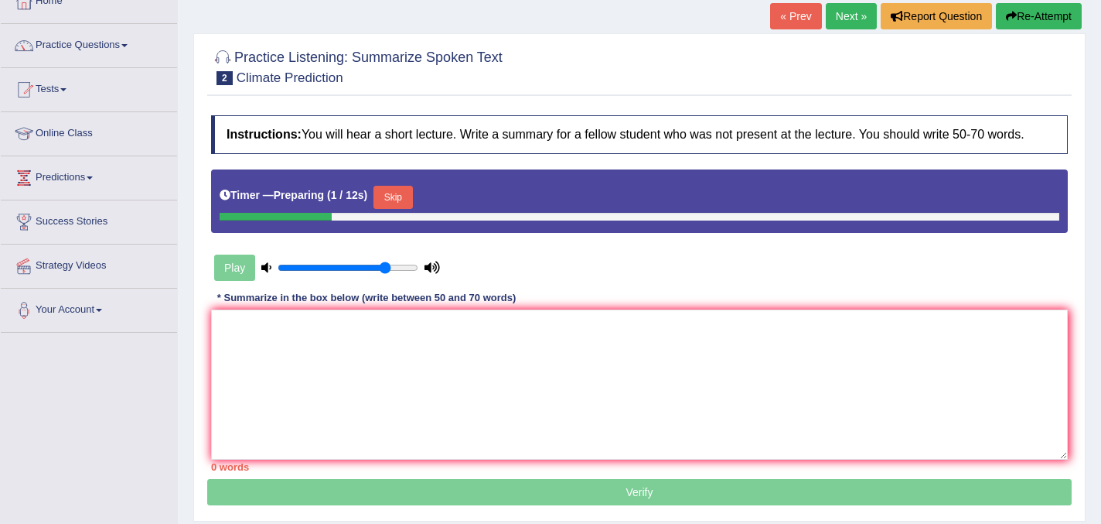
scroll to position [99, 0]
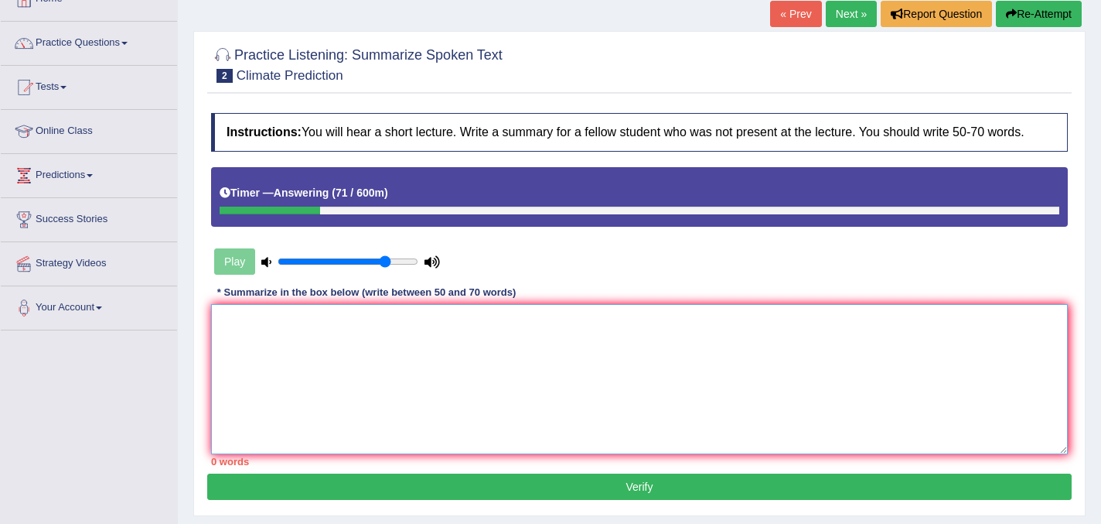
click at [432, 349] on textarea at bounding box center [639, 379] width 857 height 150
click at [224, 338] on textarea "the speaker" at bounding box center [639, 379] width 857 height 150
click at [293, 334] on textarea "The speaker" at bounding box center [639, 379] width 857 height 150
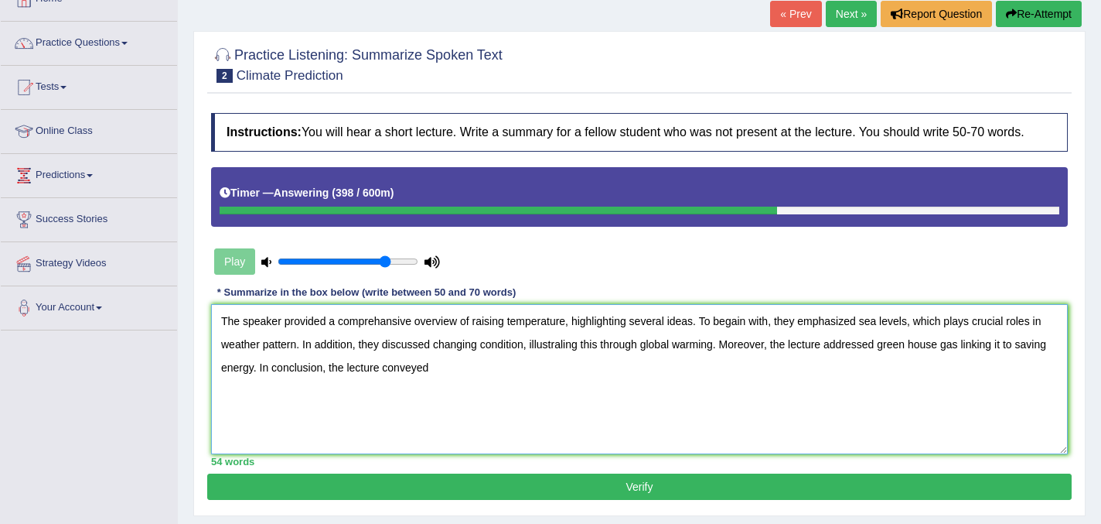
drag, startPoint x: 1026, startPoint y: 360, endPoint x: 254, endPoint y: 386, distance: 772.3
click at [254, 386] on textarea "The speaker provided a comprehansive overview of raising temperature, highlight…" at bounding box center [639, 379] width 857 height 150
click at [462, 382] on textarea "The speaker provided a comprehansive overview of raising temperature, highlight…" at bounding box center [639, 379] width 857 height 150
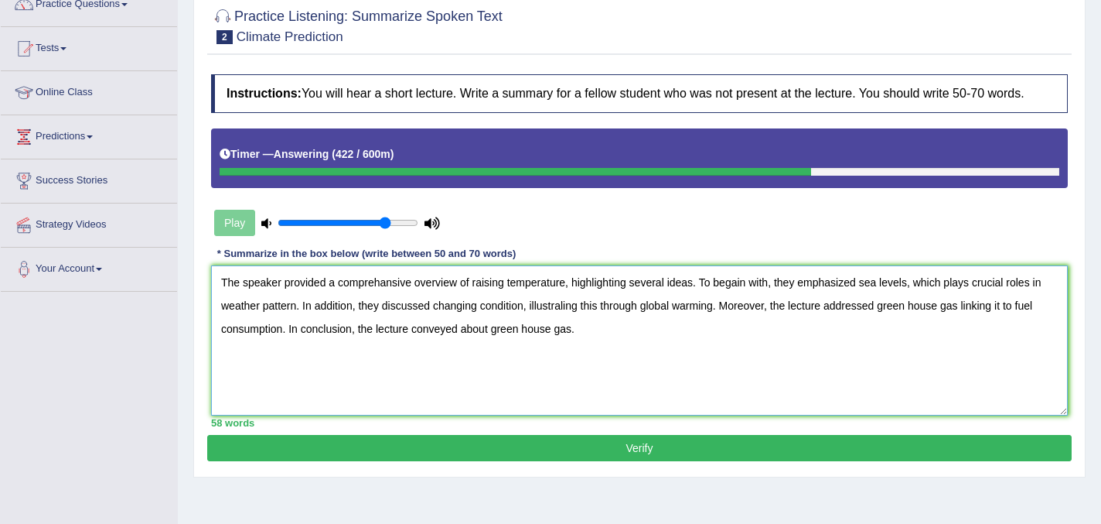
scroll to position [152, 0]
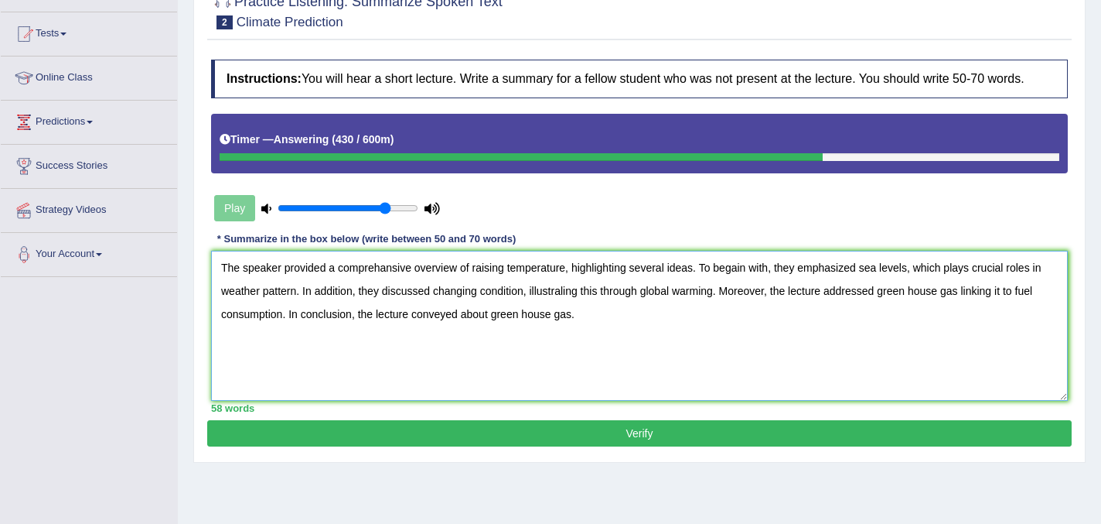
type textarea "The speaker provided a comprehansive overview of raising temperature, highlight…"
click at [633, 446] on button "Verify" at bounding box center [639, 433] width 865 height 26
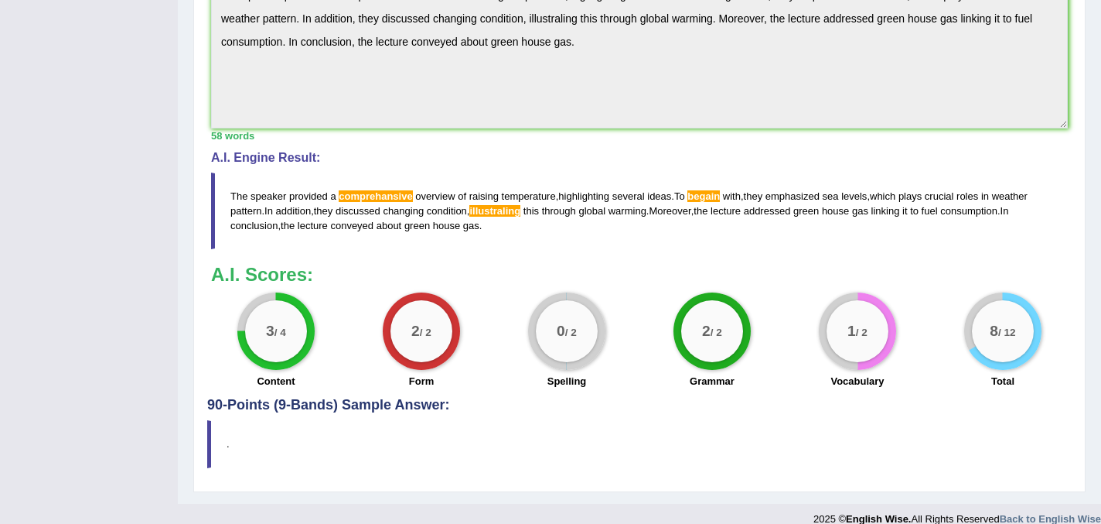
scroll to position [494, 0]
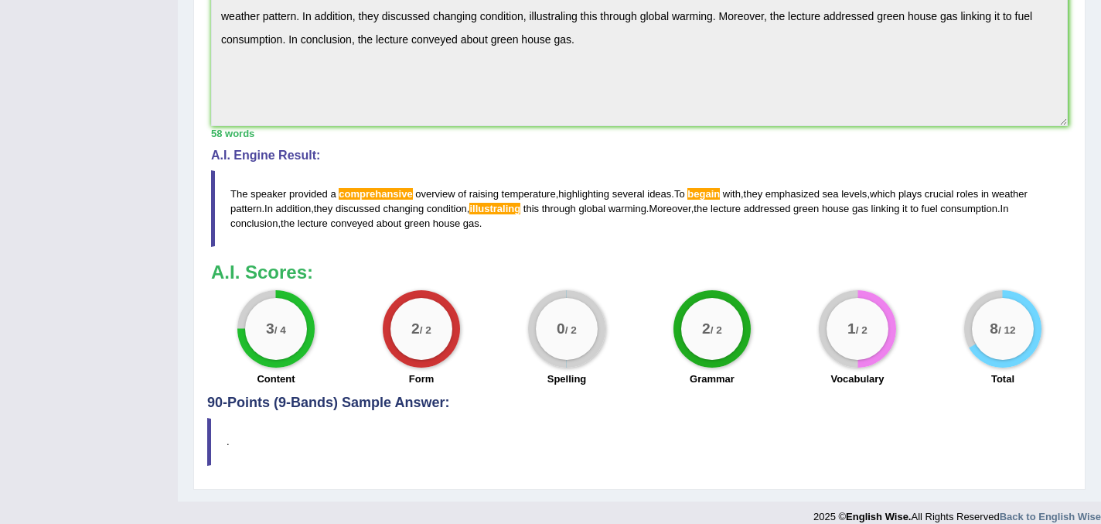
click at [501, 214] on span "illustraling" at bounding box center [494, 209] width 51 height 12
click at [500, 214] on span "illustraling" at bounding box center [494, 209] width 51 height 12
click at [518, 214] on span "illustraling" at bounding box center [494, 209] width 51 height 12
click at [705, 200] on span "begain" at bounding box center [704, 194] width 32 height 12
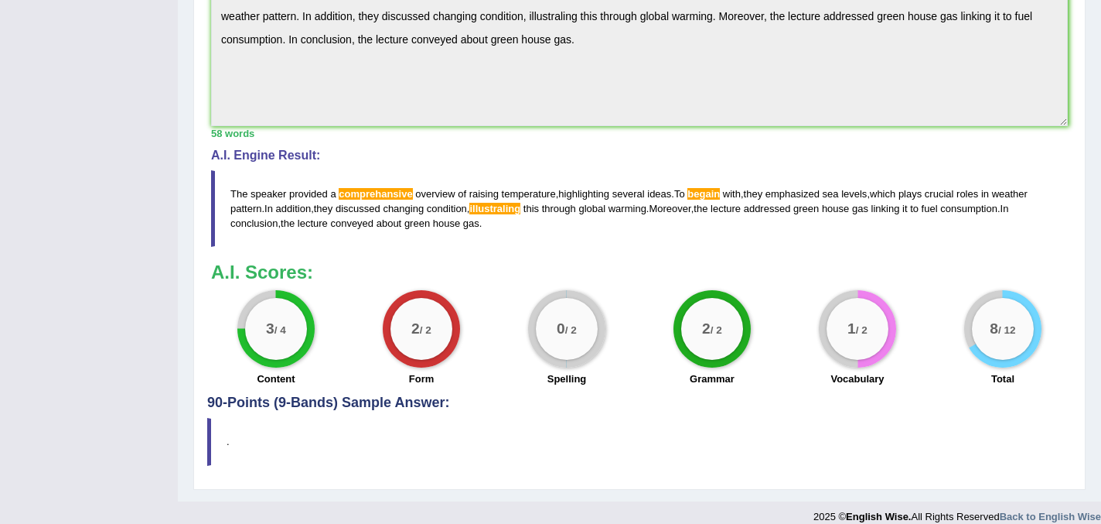
click at [515, 214] on span "illustraling" at bounding box center [494, 209] width 51 height 12
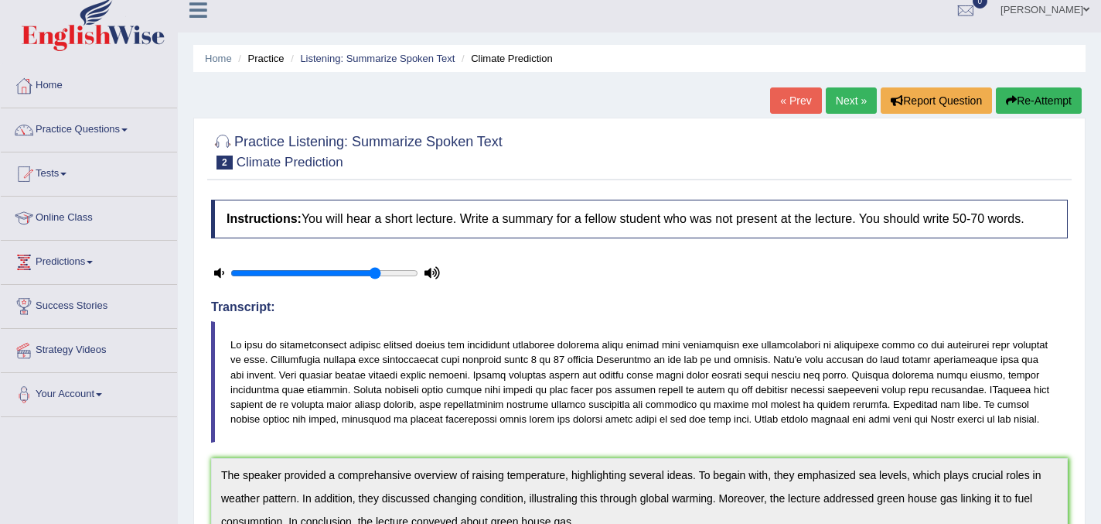
scroll to position [0, 0]
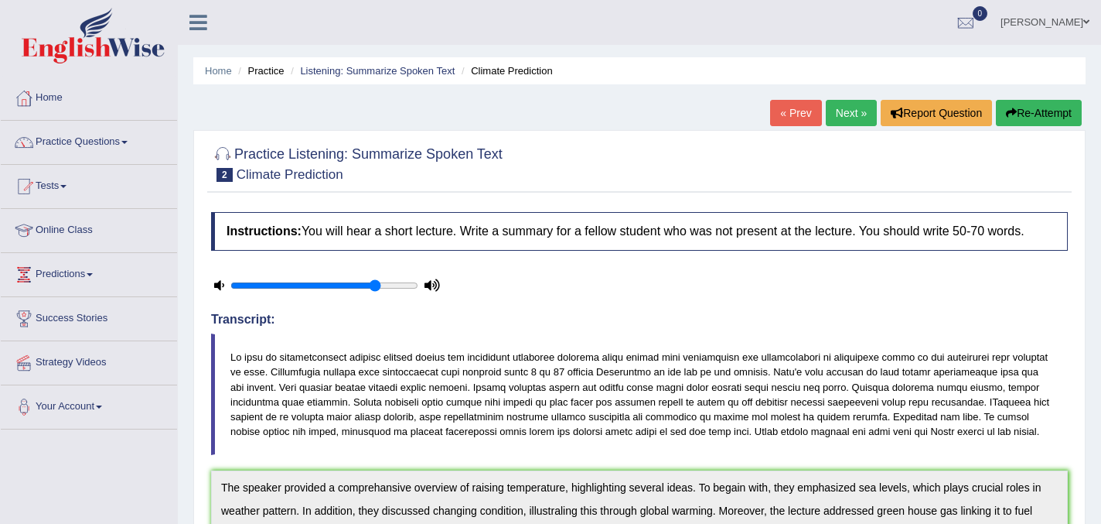
click at [1047, 111] on button "Re-Attempt" at bounding box center [1039, 113] width 86 height 26
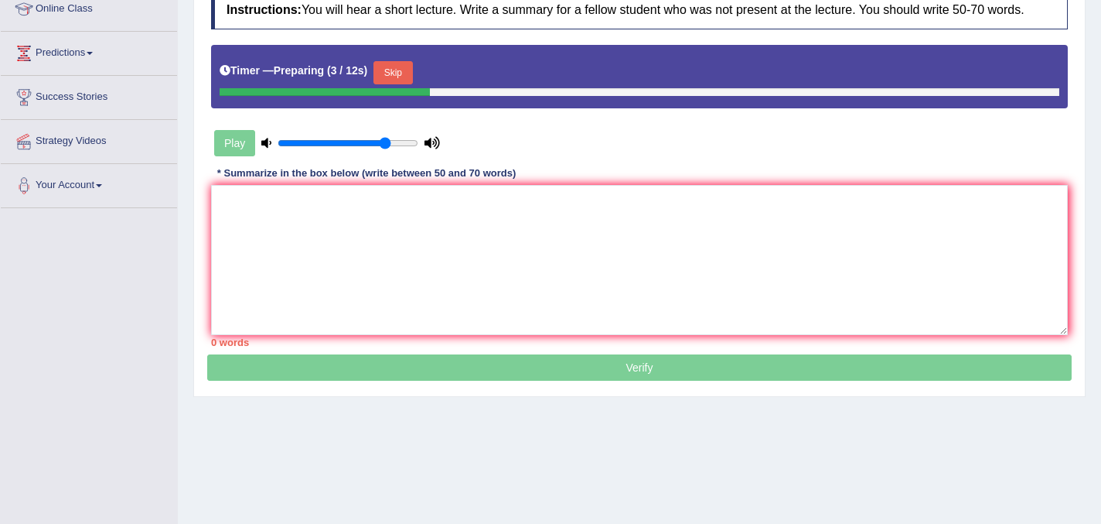
scroll to position [223, 0]
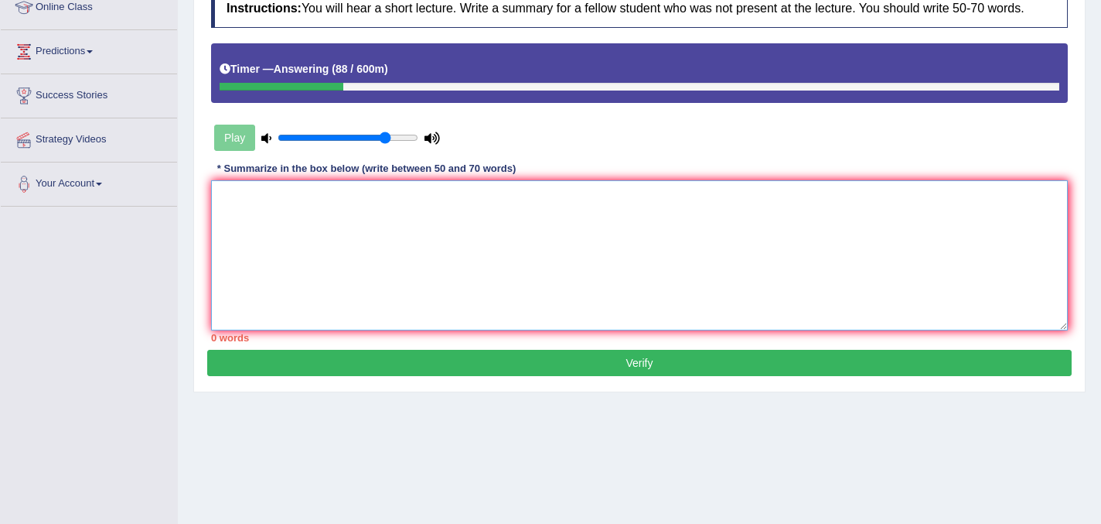
click at [292, 221] on textarea at bounding box center [639, 255] width 857 height 150
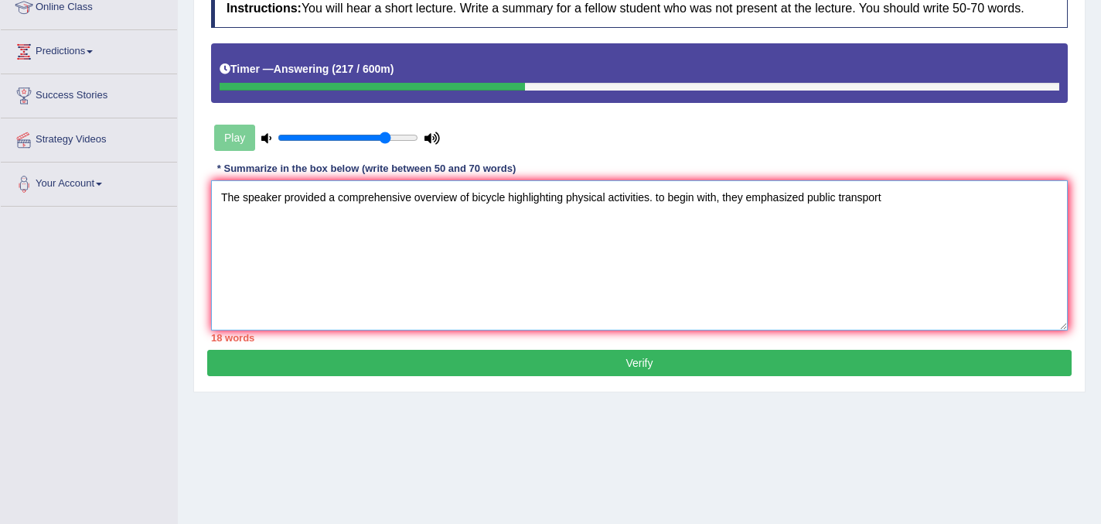
click at [664, 215] on textarea "The speaker provided a comprehensive overview of bicycle highlighting physical …" at bounding box center [639, 255] width 857 height 150
click at [895, 210] on textarea "The speaker provided a comprehensive overview of bicycle highlighting physical …" at bounding box center [639, 255] width 857 height 150
click at [568, 213] on textarea "The speaker provided a comprehensive overview of bicycle highlighting physical …" at bounding box center [639, 255] width 857 height 150
click at [282, 242] on textarea "The speaker provided a comprehensive overview of bicycle highlighting several i…" at bounding box center [639, 255] width 857 height 150
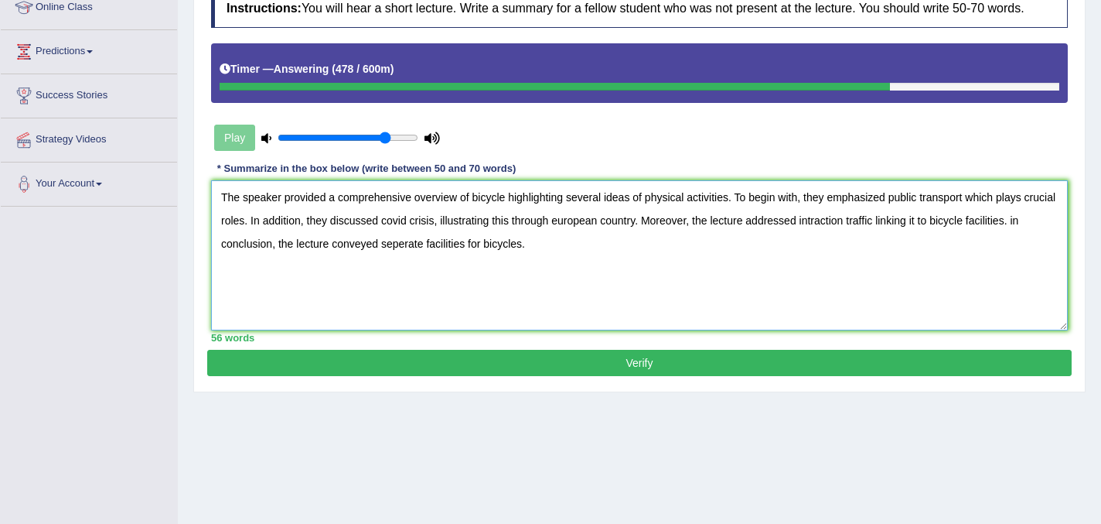
click at [1050, 237] on textarea "The speaker provided a comprehensive overview of bicycle highlighting several i…" at bounding box center [639, 255] width 857 height 150
click at [1039, 238] on textarea "The speaker provided a comprehensive overview of bicycle highlighting several i…" at bounding box center [639, 255] width 857 height 150
type textarea "The speaker provided a comprehensive overview of bicycle highlighting several i…"
click at [533, 376] on button "Verify" at bounding box center [639, 363] width 865 height 26
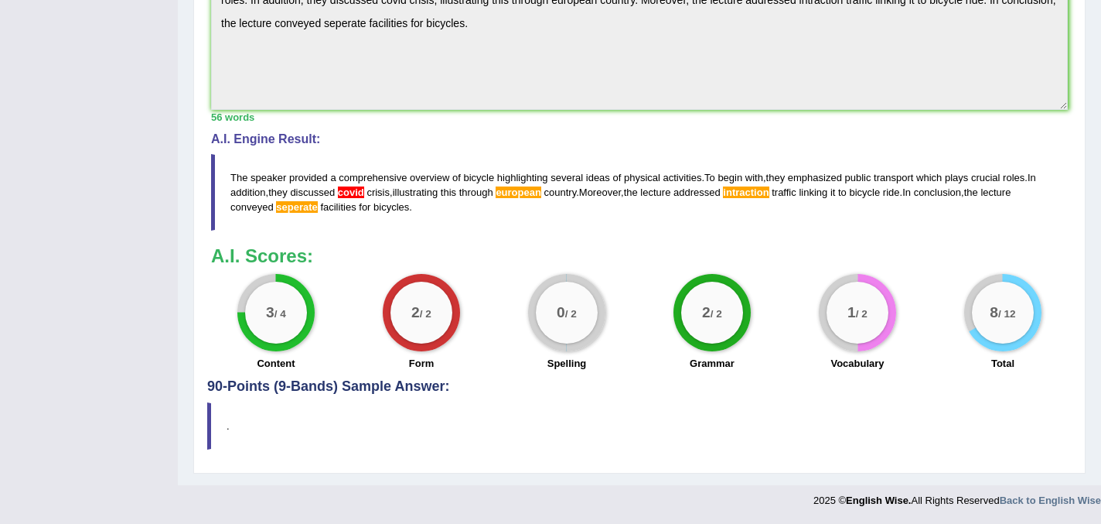
scroll to position [539, 0]
click at [769, 193] on span "intraction" at bounding box center [746, 192] width 46 height 12
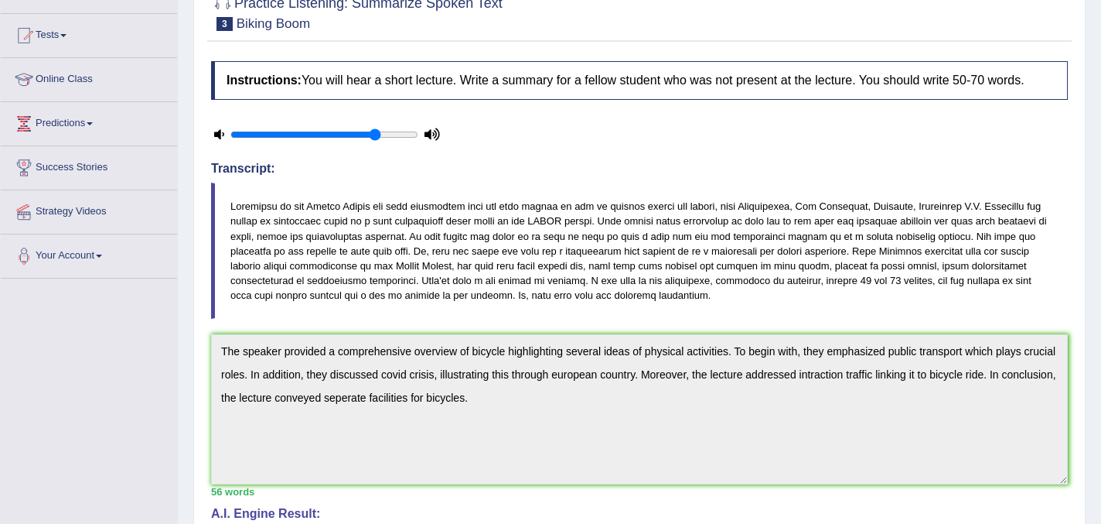
scroll to position [0, 0]
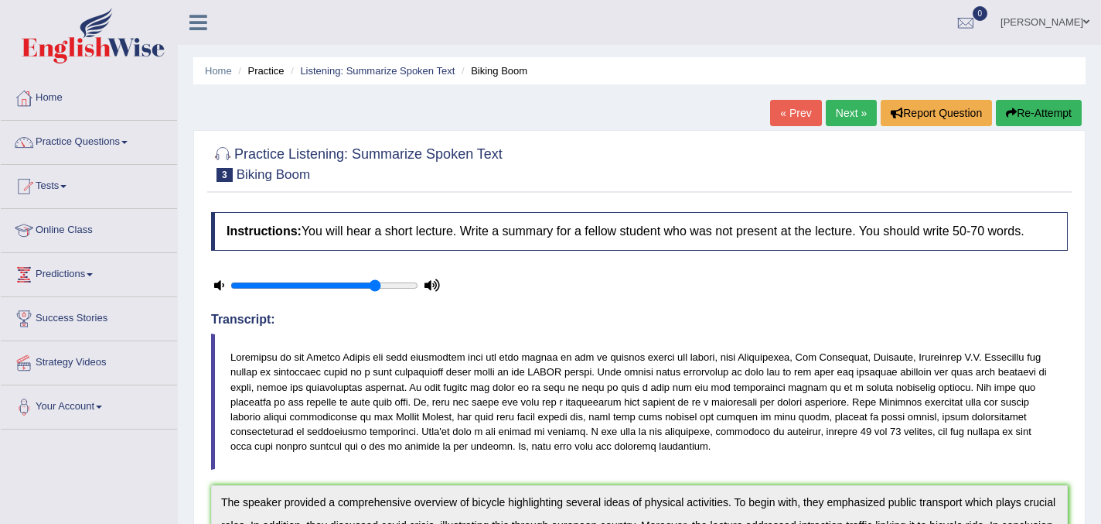
click at [847, 110] on link "Next »" at bounding box center [851, 113] width 51 height 26
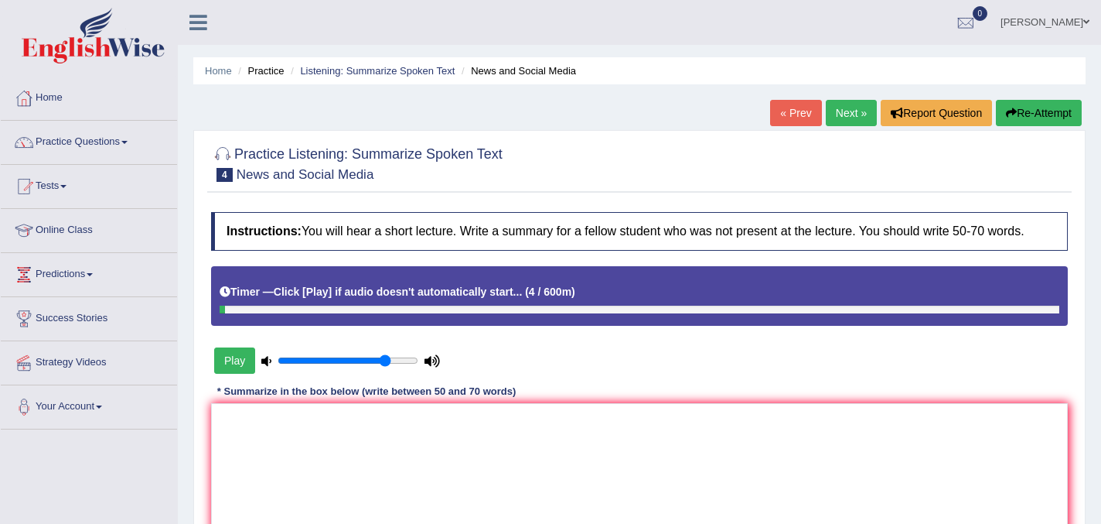
click at [238, 367] on button "Play" at bounding box center [234, 360] width 41 height 26
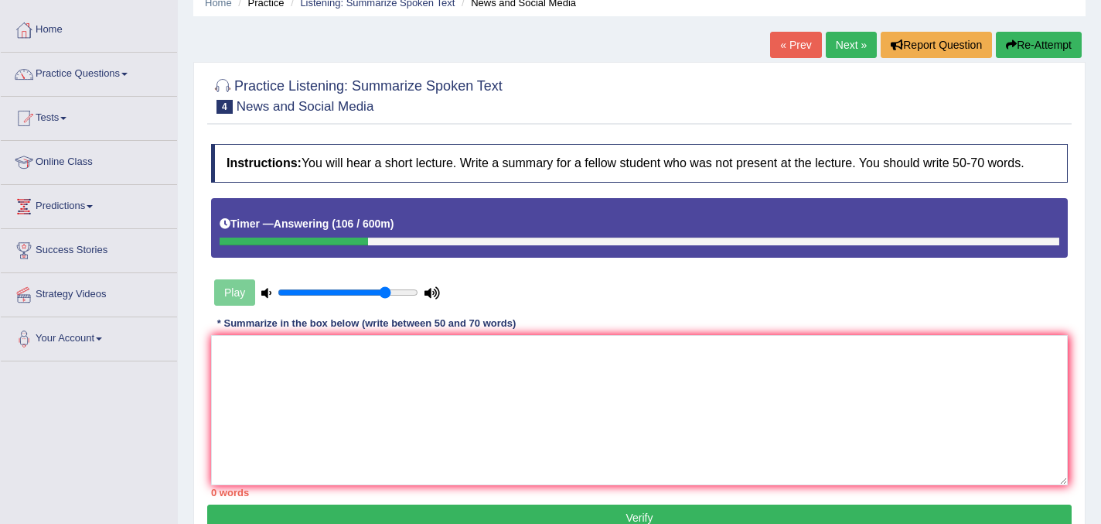
scroll to position [91, 0]
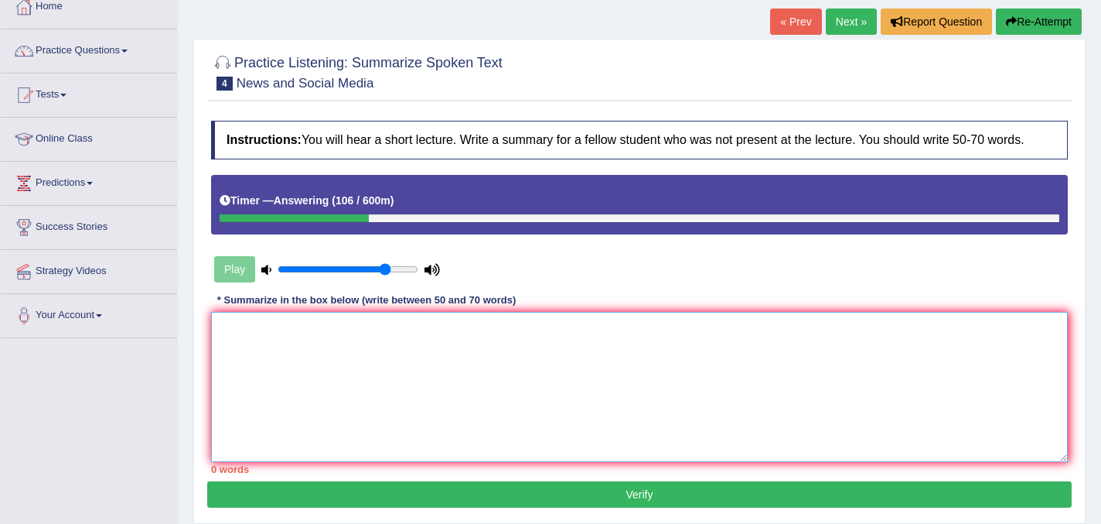
click at [313, 363] on textarea at bounding box center [639, 387] width 857 height 150
type textarea "t"
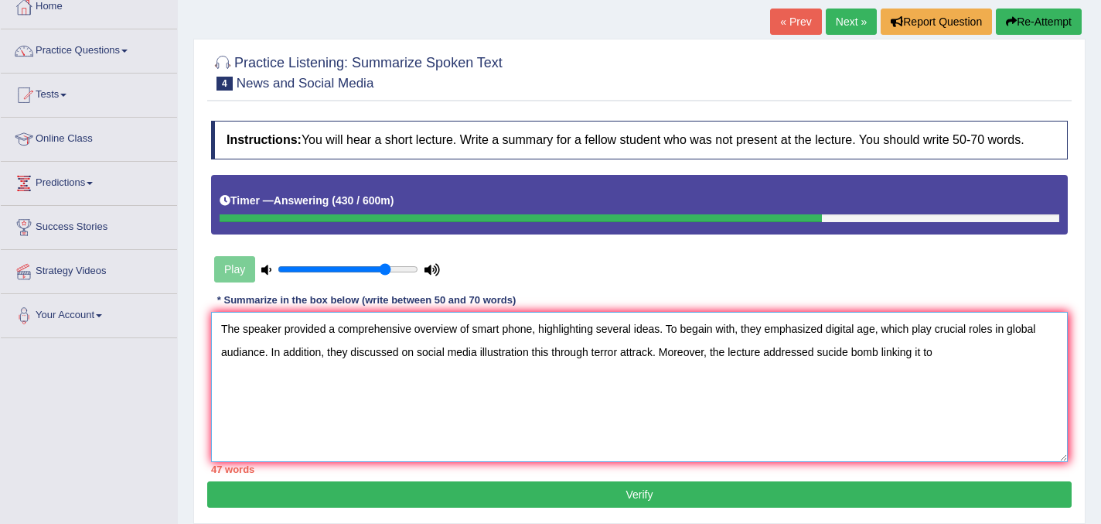
click at [659, 370] on textarea "The speaker provided a comprehensive overview of smart phone, highlighting seve…" at bounding box center [639, 387] width 857 height 150
click at [966, 367] on textarea "The speaker provided a comprehensive overview of smart phone, highlighting seve…" at bounding box center [639, 387] width 857 height 150
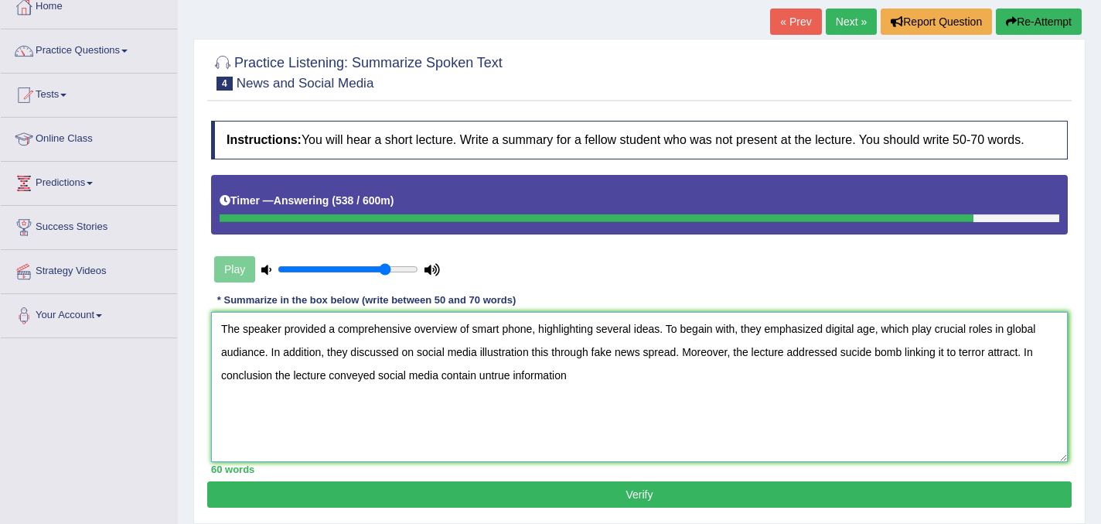
click at [478, 390] on textarea "The speaker provided a comprehensive overview of smart phone, highlighting seve…" at bounding box center [639, 387] width 857 height 150
click at [575, 392] on textarea "The speaker provided a comprehensive overview of smart phone, highlighting seve…" at bounding box center [639, 387] width 857 height 150
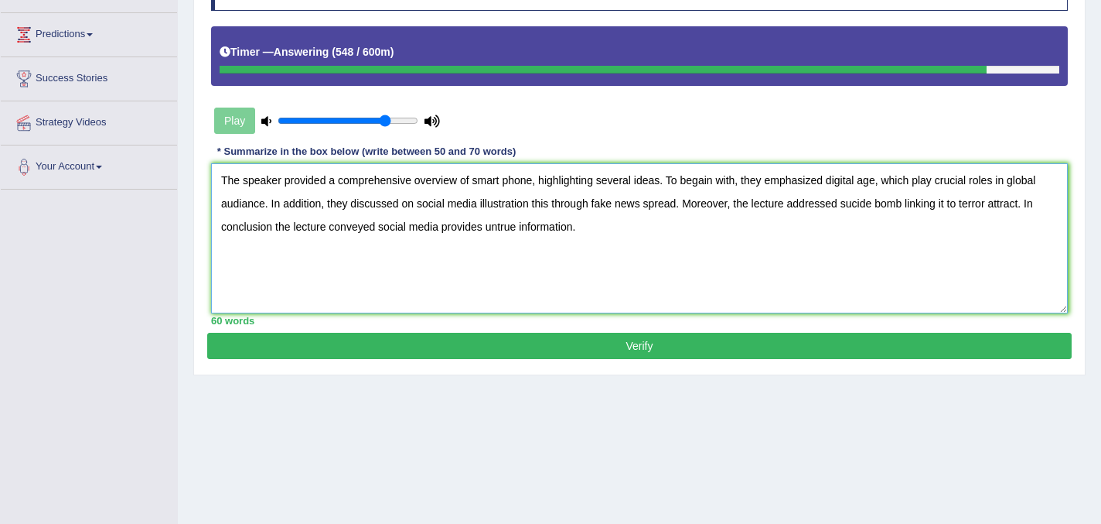
scroll to position [227, 0]
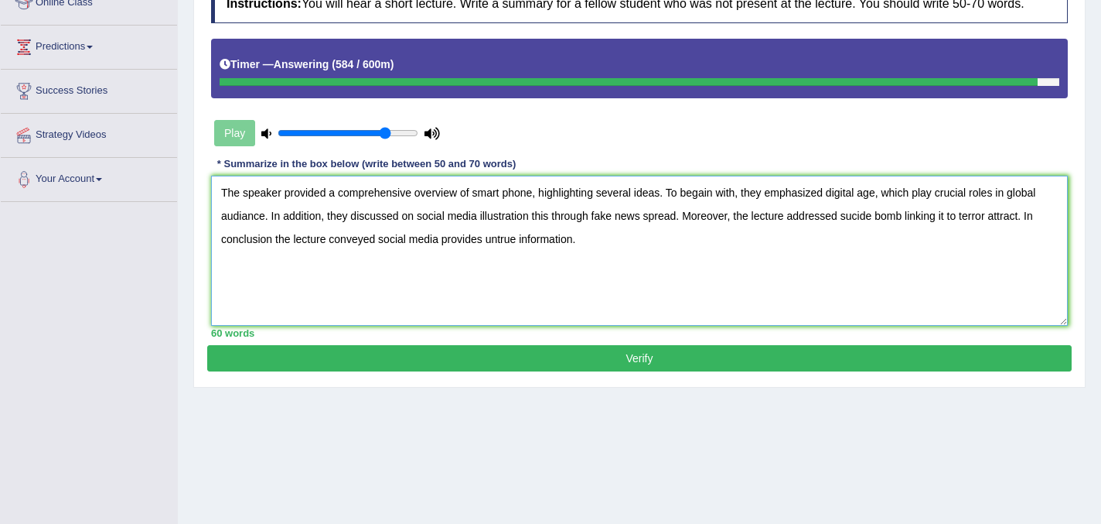
type textarea "The speaker provided a comprehensive overview of smart phone, highlighting seve…"
click at [631, 370] on button "Verify" at bounding box center [639, 358] width 865 height 26
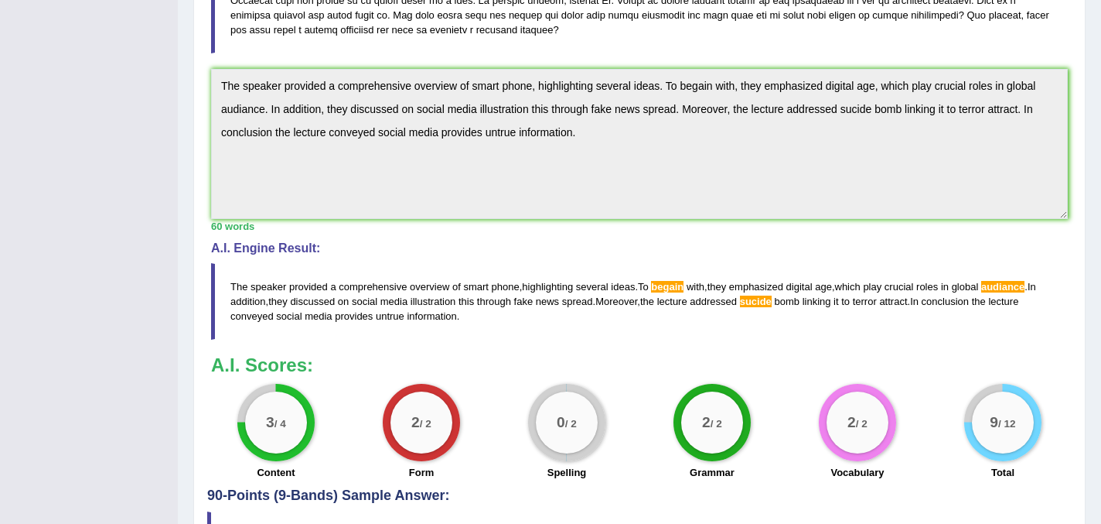
scroll to position [444, 0]
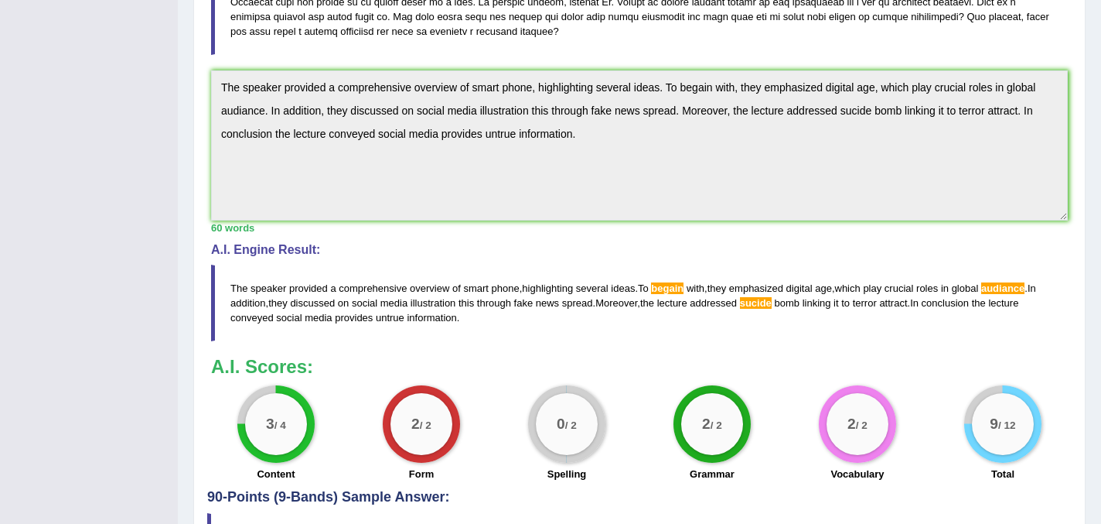
click at [1019, 294] on span "audiance" at bounding box center [1002, 288] width 43 height 12
click at [1020, 294] on span "audiance" at bounding box center [1002, 288] width 43 height 12
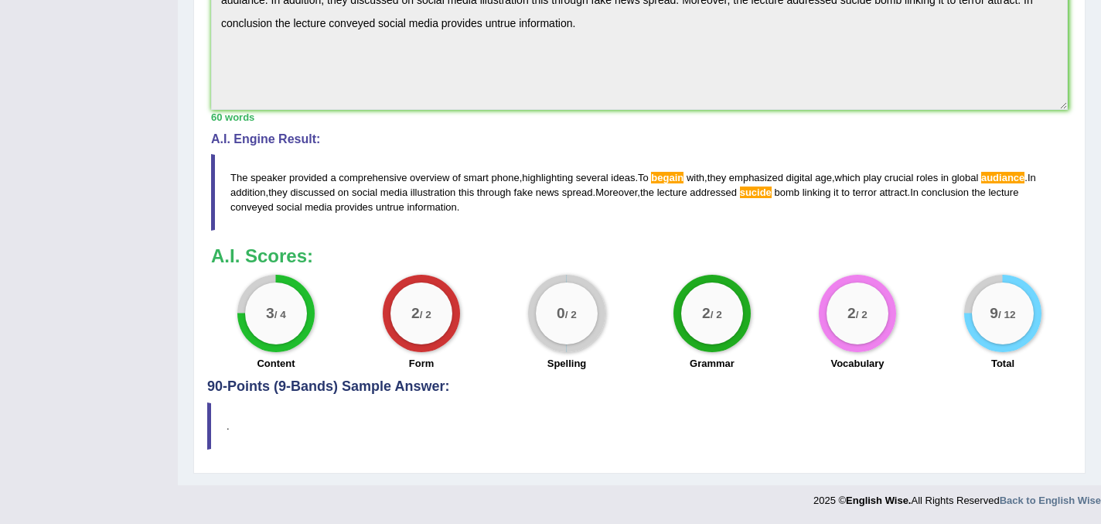
click at [1019, 181] on span "audiance" at bounding box center [1002, 178] width 43 height 12
click at [772, 193] on span "sucide" at bounding box center [756, 192] width 32 height 12
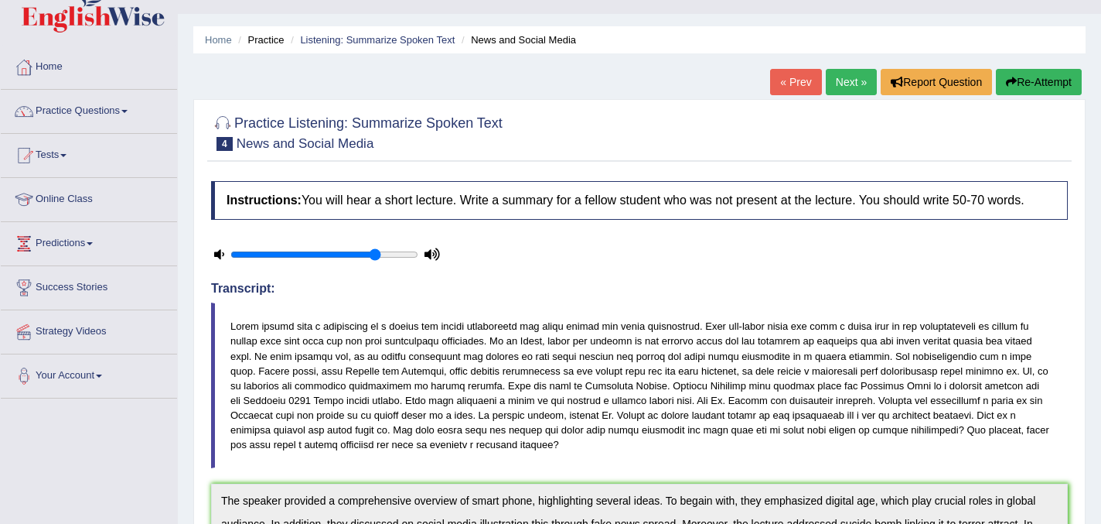
scroll to position [0, 0]
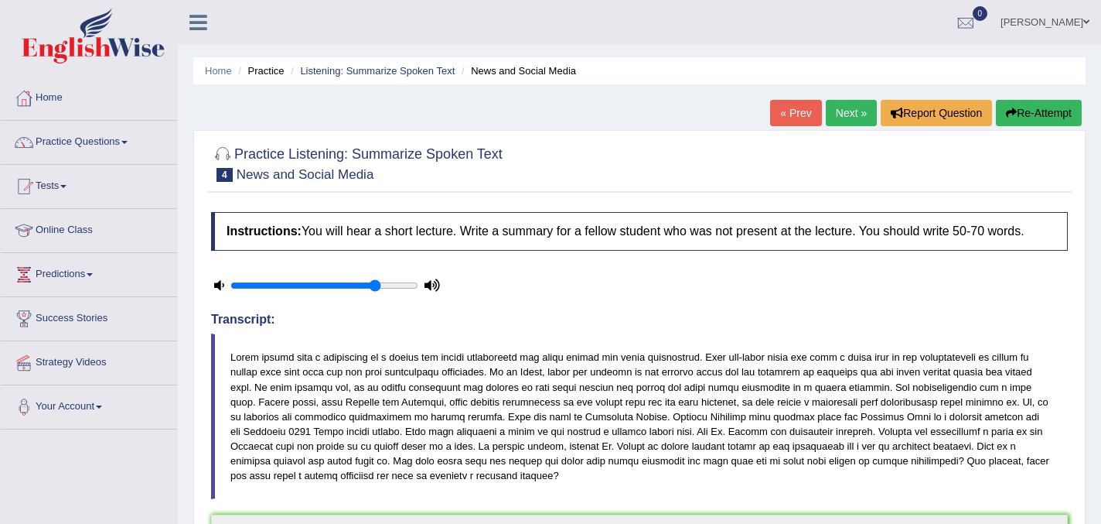
click at [848, 114] on link "Next »" at bounding box center [851, 113] width 51 height 26
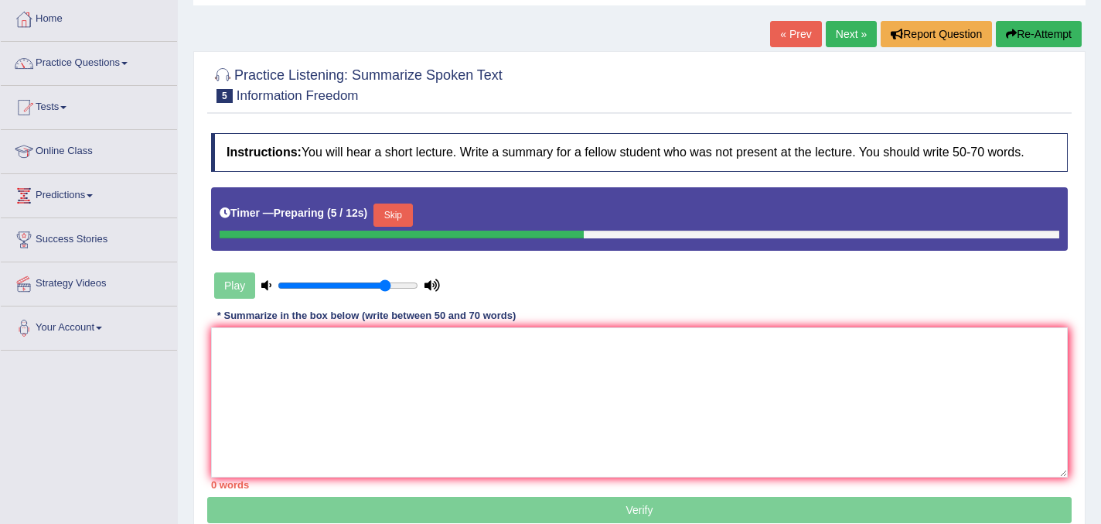
scroll to position [83, 0]
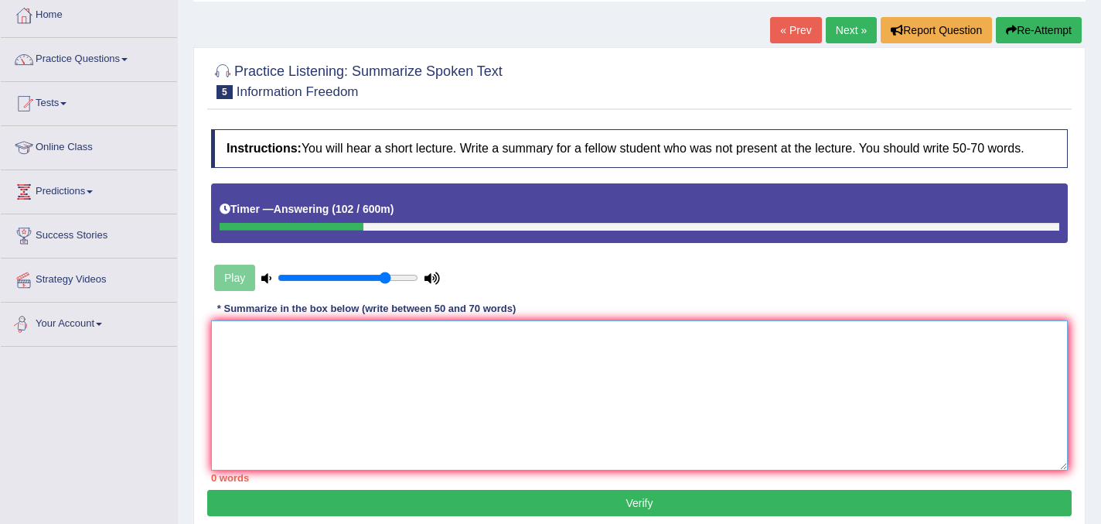
click at [260, 357] on textarea at bounding box center [639, 395] width 857 height 150
type textarea "t"
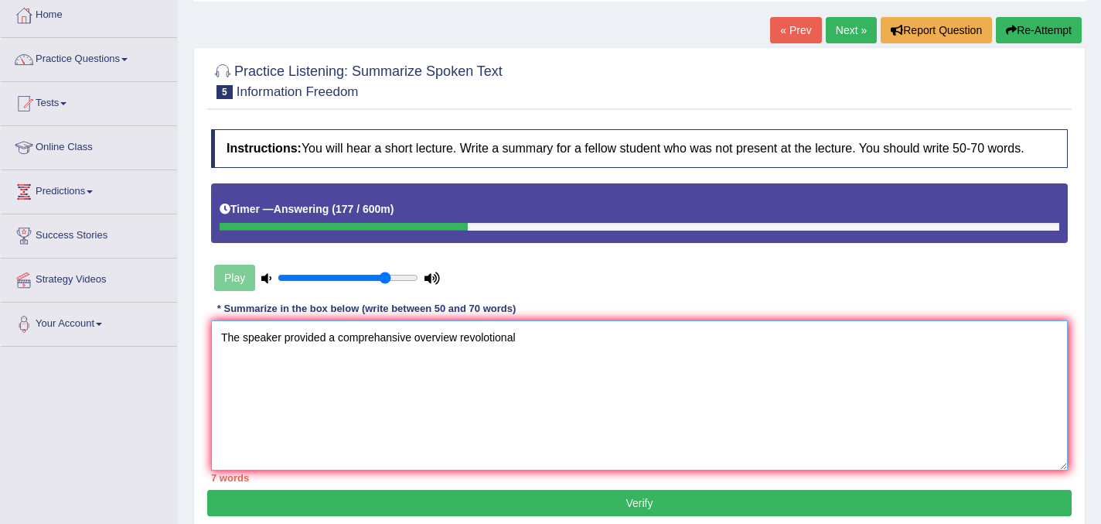
click at [490, 353] on textarea "The speaker provided a comprehansive overview revolotional" at bounding box center [639, 395] width 857 height 150
click at [524, 354] on textarea "The speaker provided a comprehansive overview revolutional" at bounding box center [639, 395] width 857 height 150
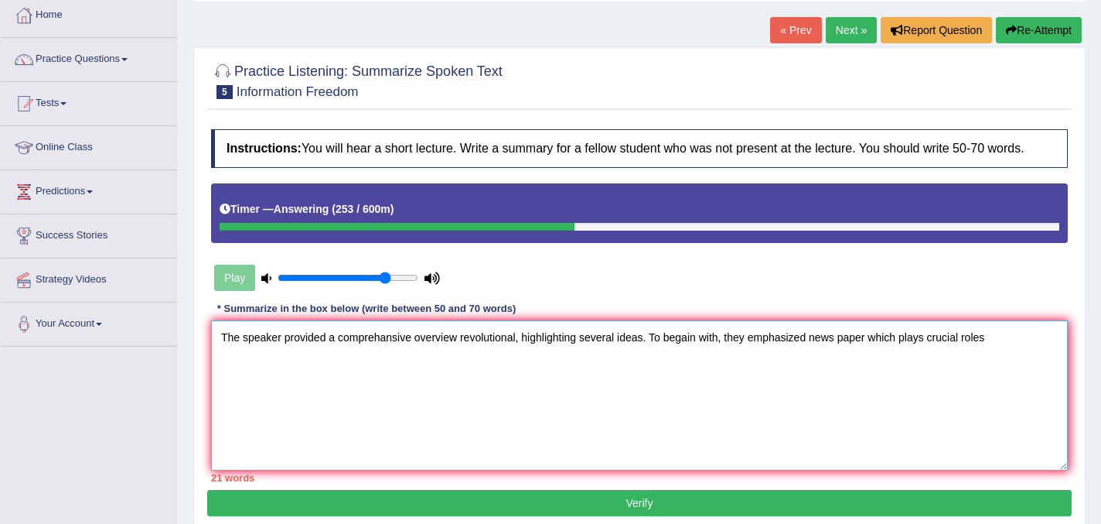
click at [688, 353] on textarea "The speaker provided a comprehansive overview revolutional, highlighting severa…" at bounding box center [639, 395] width 857 height 150
click at [994, 357] on textarea "The speaker provided a comprehansive overview revolutional, highlighting severa…" at bounding box center [639, 395] width 857 height 150
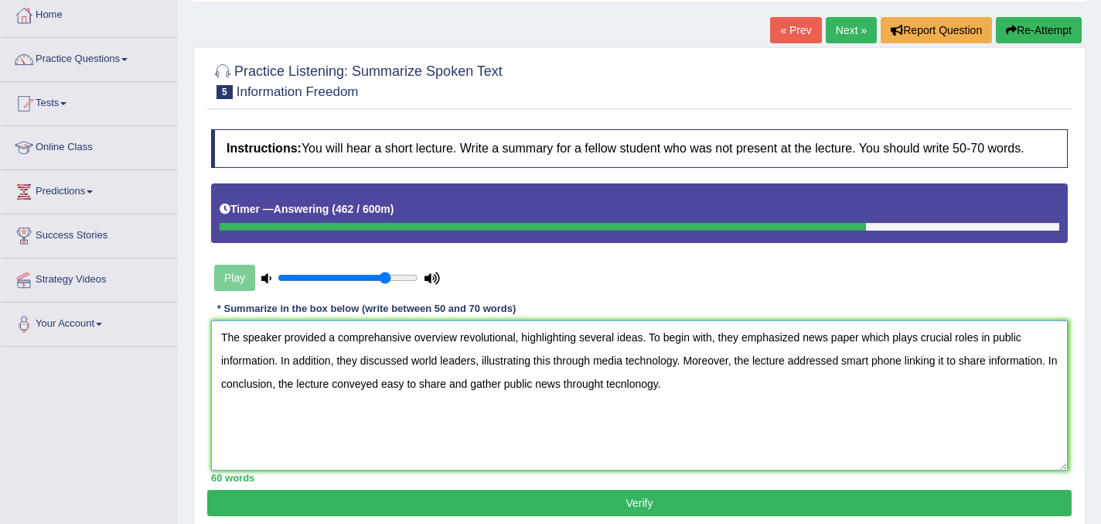
click at [620, 398] on textarea "The speaker provided a comprehansive overview revolutional, highlighting severa…" at bounding box center [639, 395] width 857 height 150
click at [689, 398] on textarea "The speaker provided a comprehansive overview revolutional, highlighting severa…" at bounding box center [639, 395] width 857 height 150
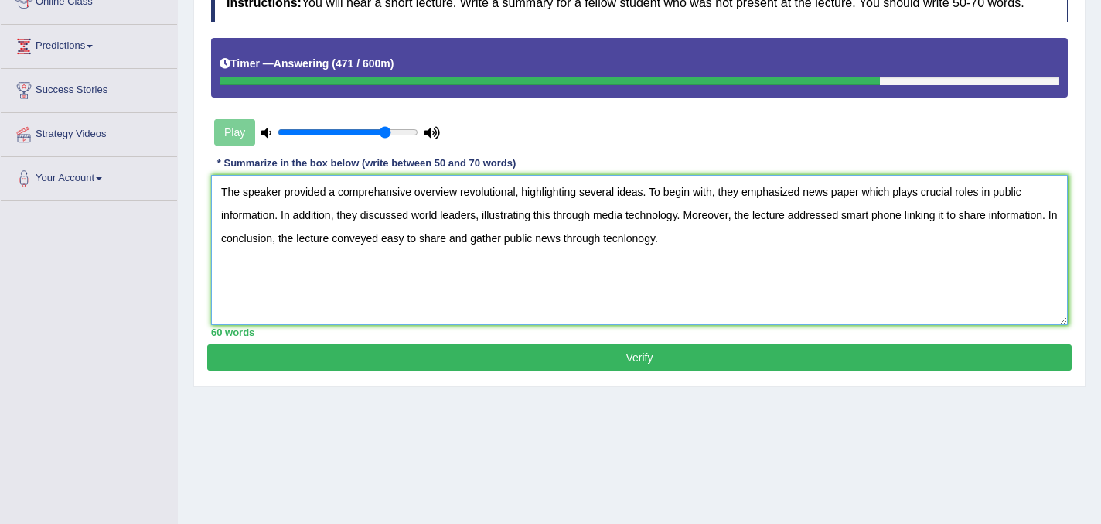
scroll to position [244, 0]
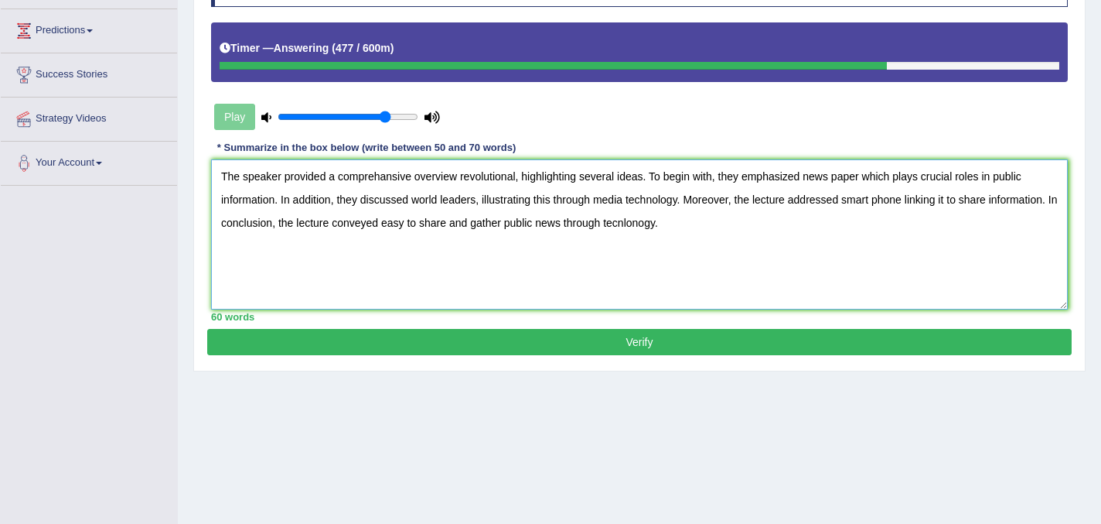
click at [460, 194] on textarea "The speaker provided a comprehansive overview revolutional, highlighting severa…" at bounding box center [639, 234] width 857 height 150
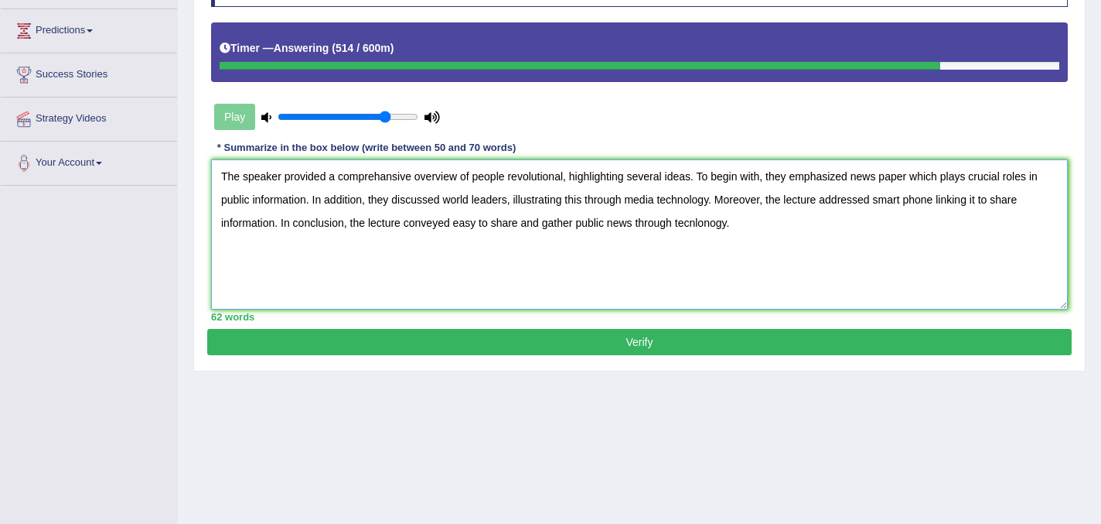
type textarea "The speaker provided a comprehansive overview of people revolutional, highlight…"
click at [636, 354] on button "Verify" at bounding box center [639, 342] width 865 height 26
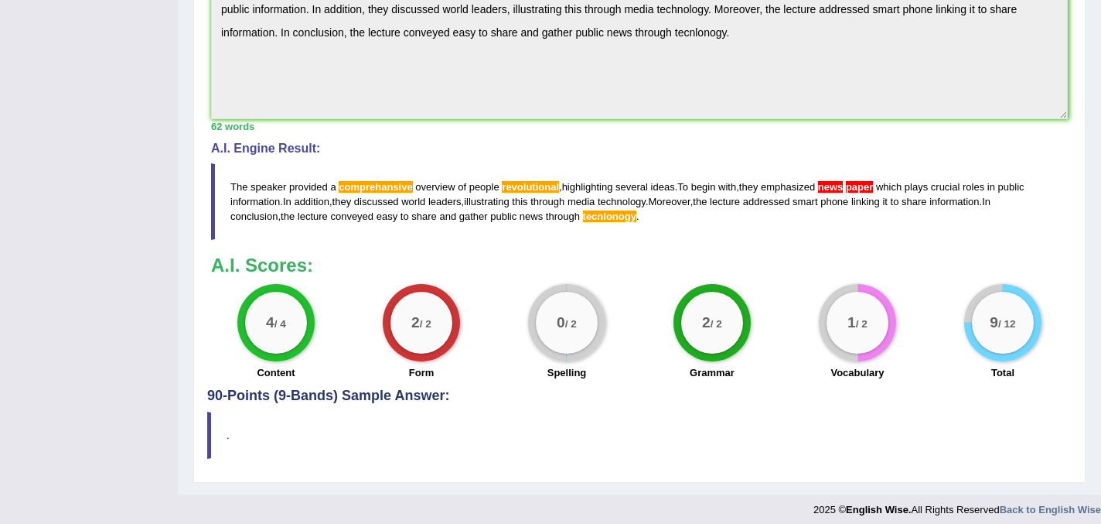
scroll to position [533, 0]
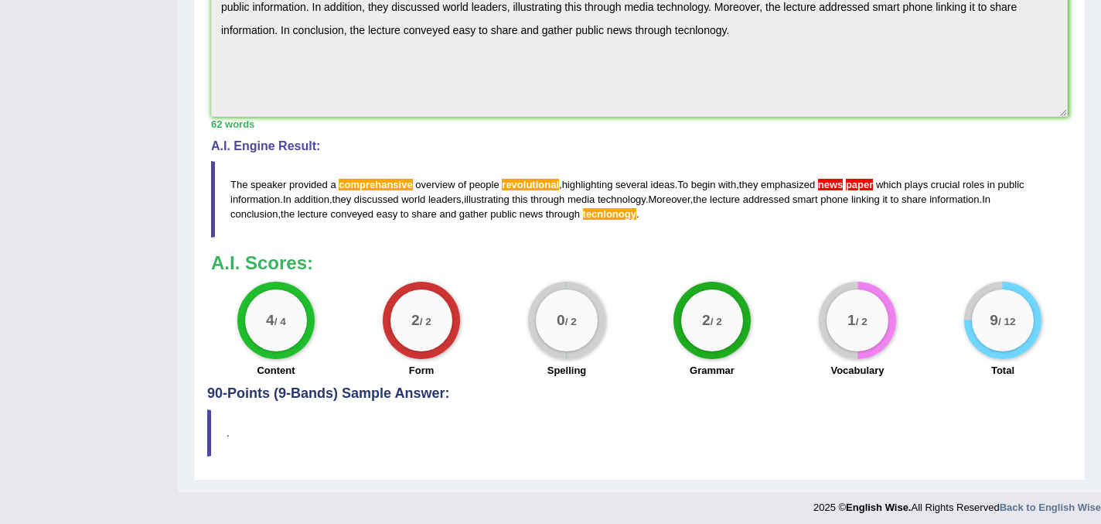
click at [862, 190] on span "paper" at bounding box center [859, 185] width 27 height 12
click at [841, 190] on span "news" at bounding box center [831, 185] width 26 height 12
click at [617, 220] on span "tecnlonogy" at bounding box center [609, 214] width 53 height 12
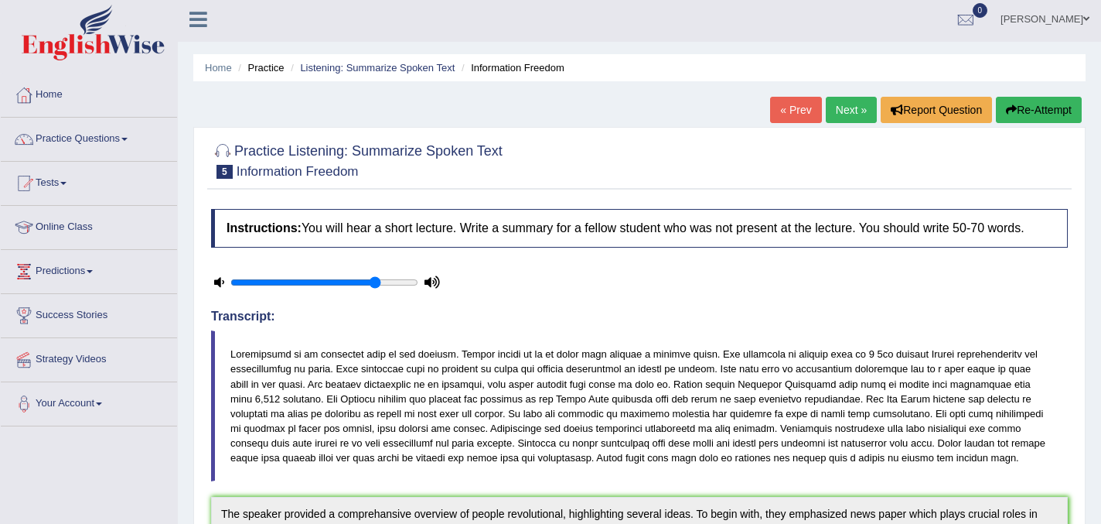
scroll to position [0, 0]
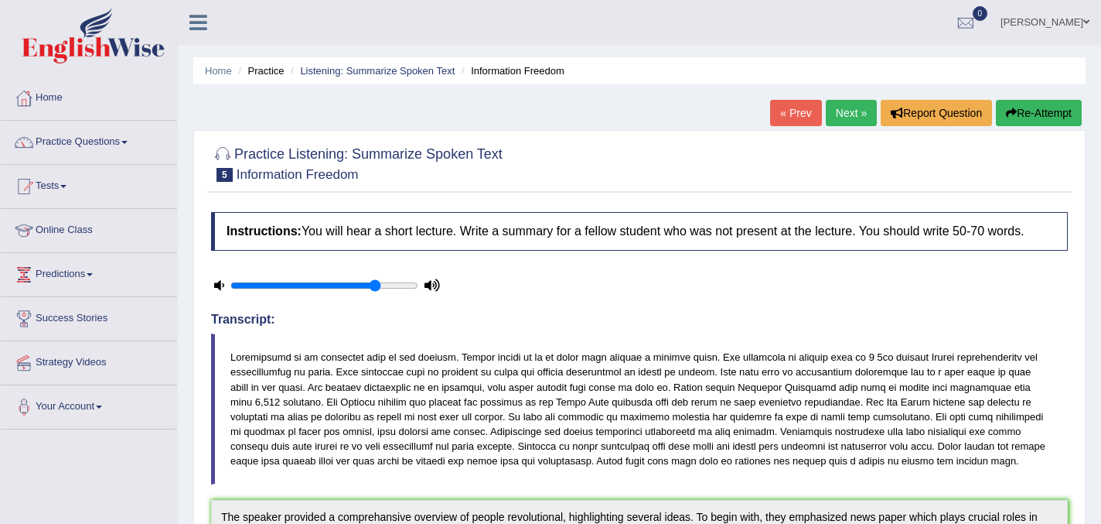
click at [841, 108] on link "Next »" at bounding box center [851, 113] width 51 height 26
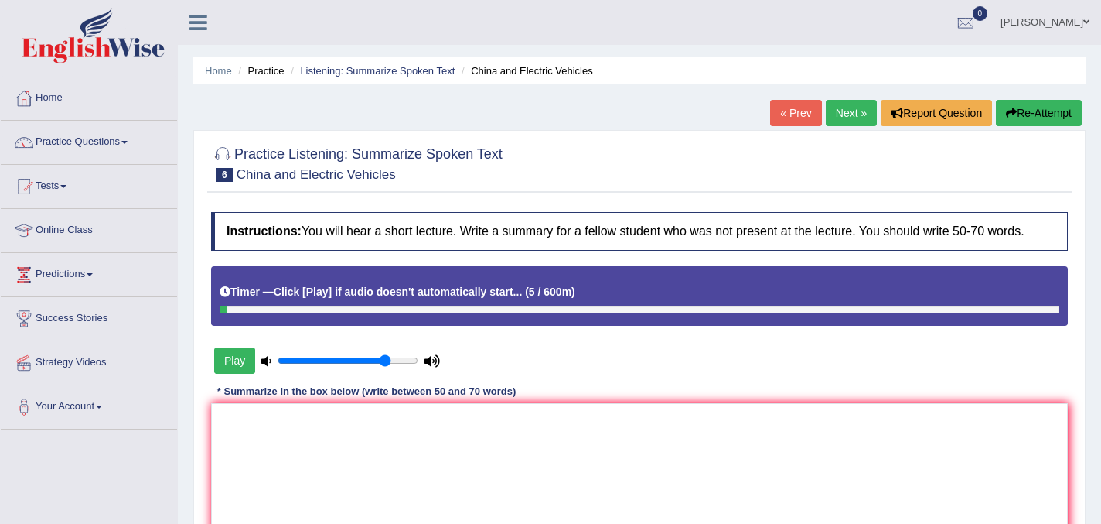
click at [237, 369] on button "Play" at bounding box center [234, 360] width 41 height 26
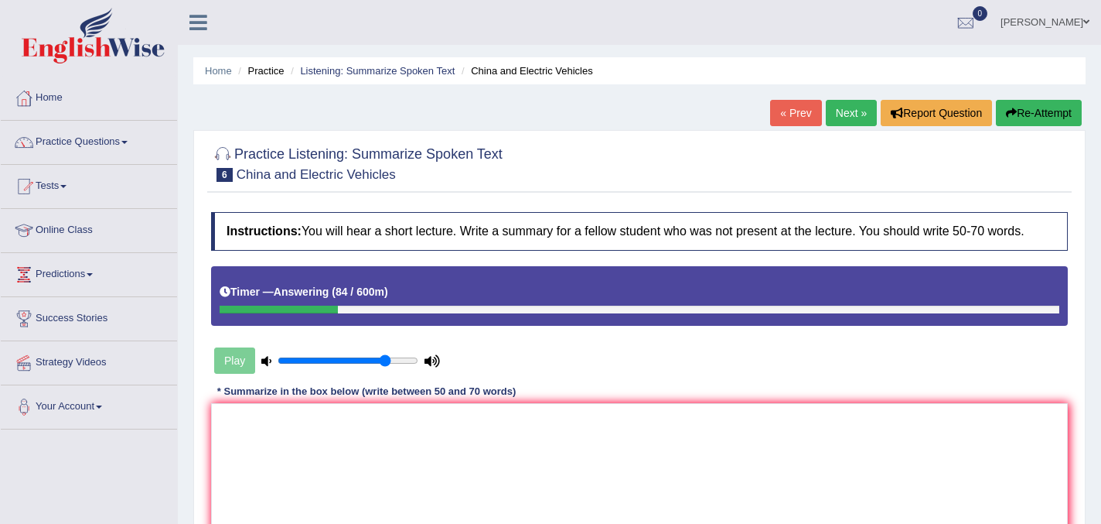
click at [1048, 109] on button "Re-Attempt" at bounding box center [1039, 113] width 86 height 26
click at [398, 413] on div "Instructions: You will hear a short lecture. Write a summary for a fellow stude…" at bounding box center [639, 388] width 865 height 368
click at [339, 433] on textarea at bounding box center [639, 478] width 857 height 150
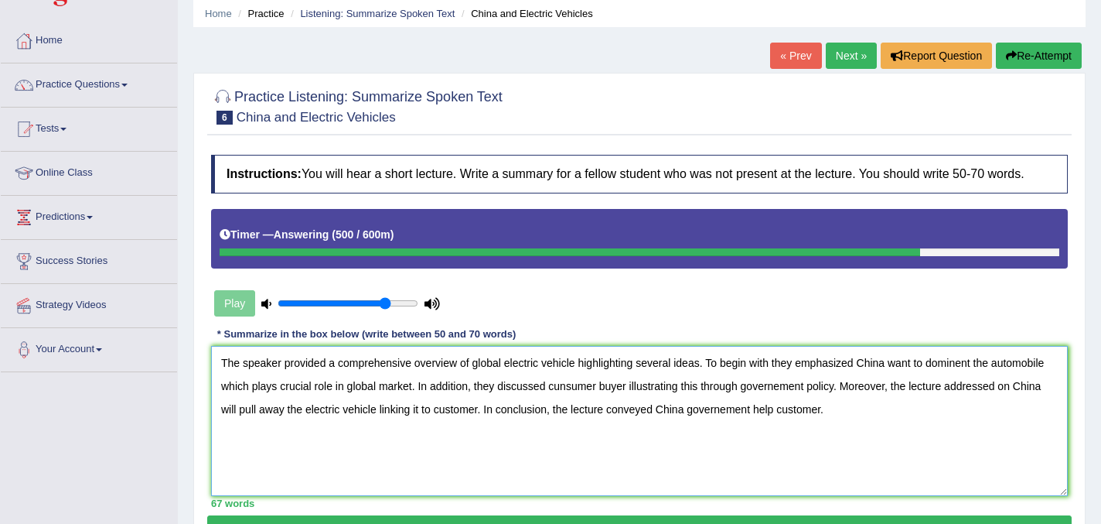
scroll to position [56, 0]
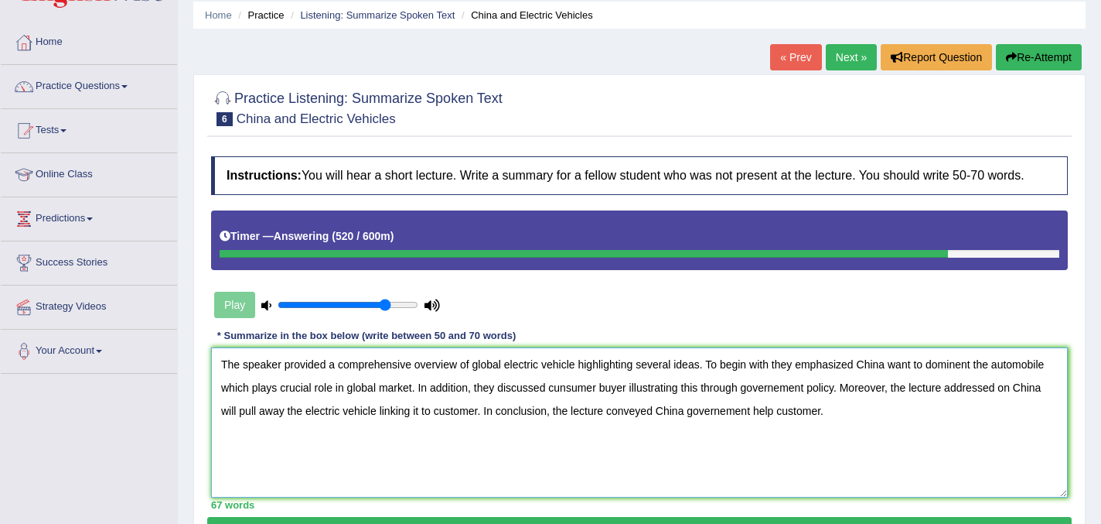
click at [773, 380] on textarea "The speaker provided a comprehensive overview of global electric vehicle highli…" at bounding box center [639, 422] width 857 height 150
click at [919, 380] on textarea "The speaker provided a comprehensive overview of global electric vehicle highli…" at bounding box center [639, 422] width 857 height 150
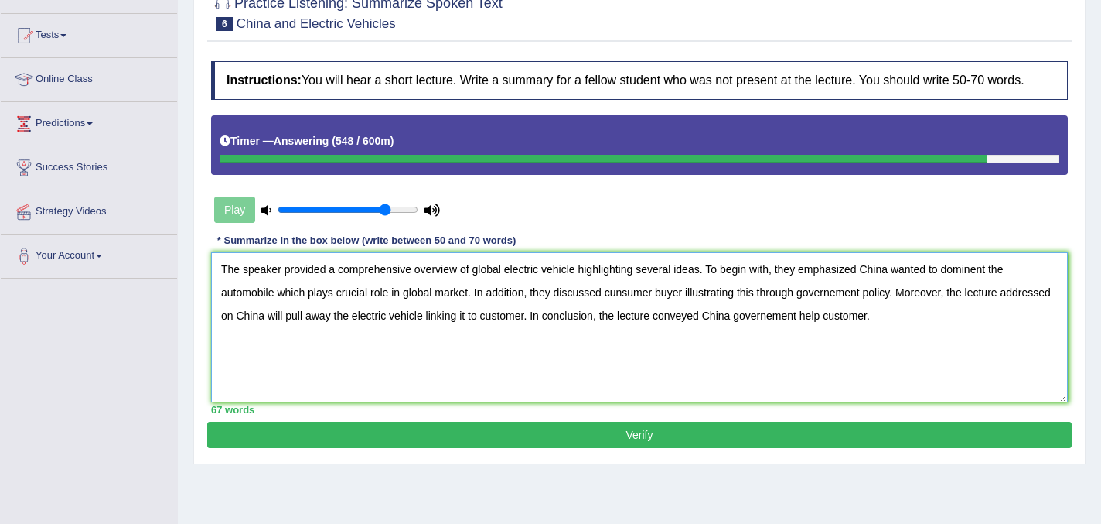
scroll to position [203, 0]
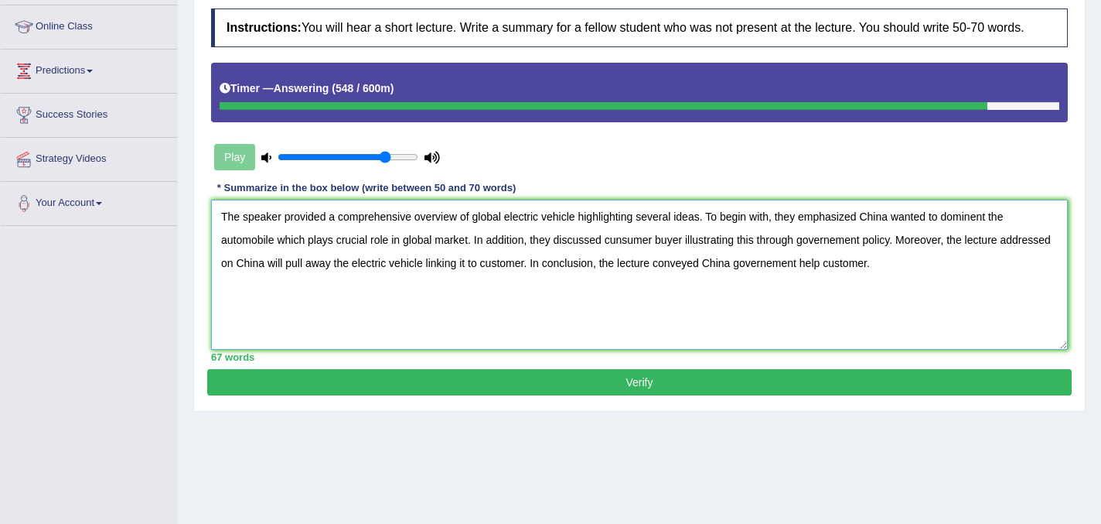
type textarea "The speaker provided a comprehensive overview of global electric vehicle highli…"
click at [645, 395] on button "Verify" at bounding box center [639, 382] width 865 height 26
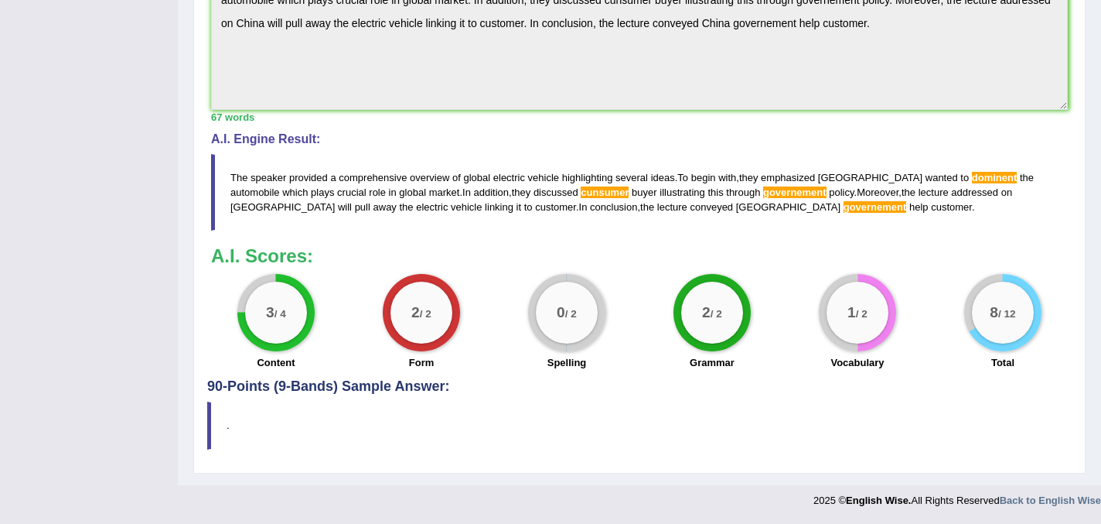
scroll to position [524, 0]
